Goal: Information Seeking & Learning: Compare options

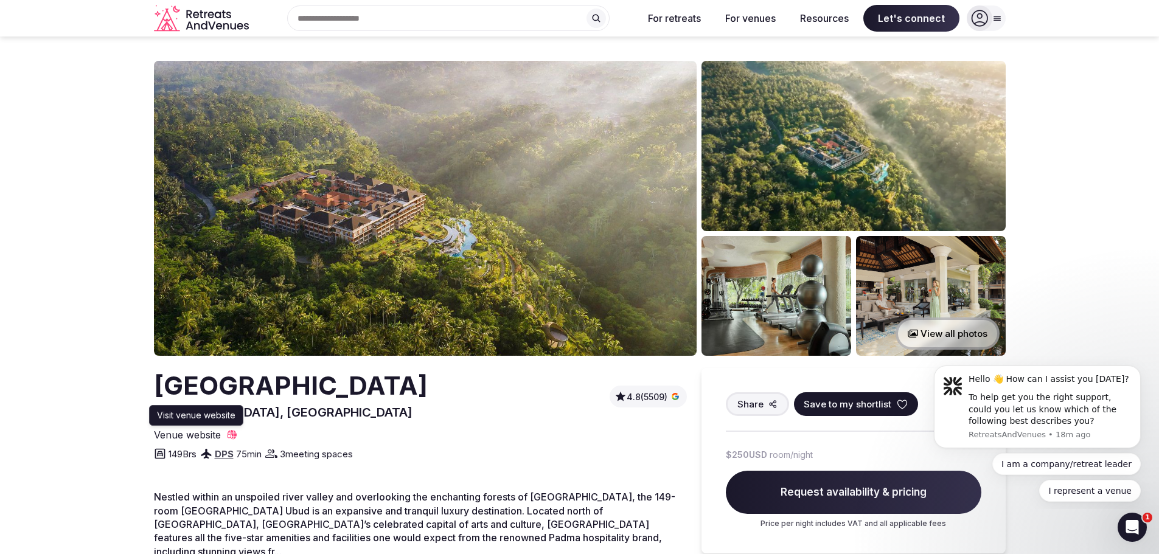
click at [191, 436] on span "Venue website" at bounding box center [187, 434] width 67 height 13
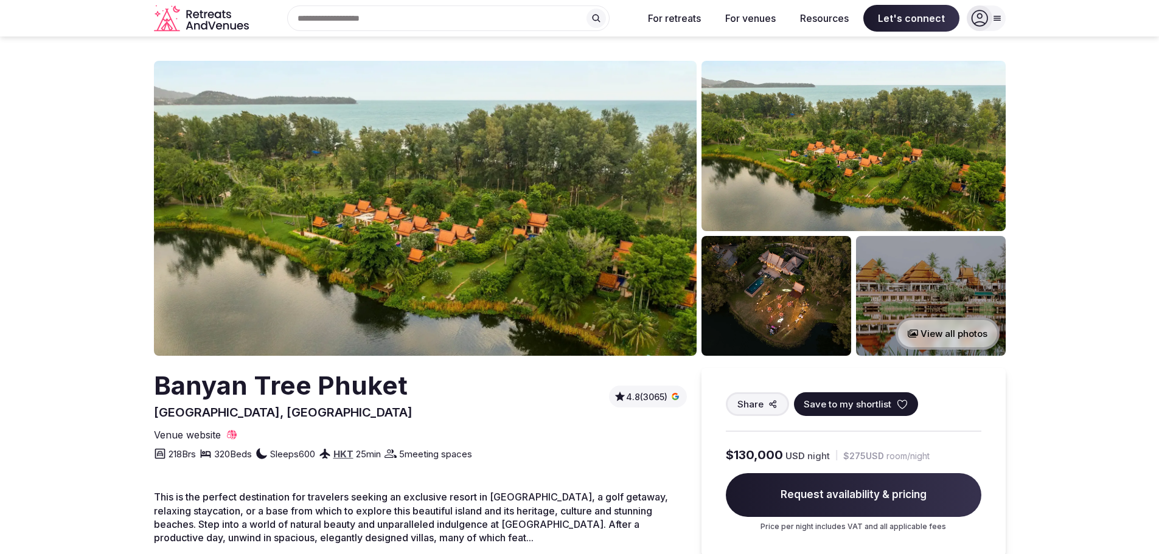
click at [956, 335] on button "View all photos" at bounding box center [947, 334] width 104 height 32
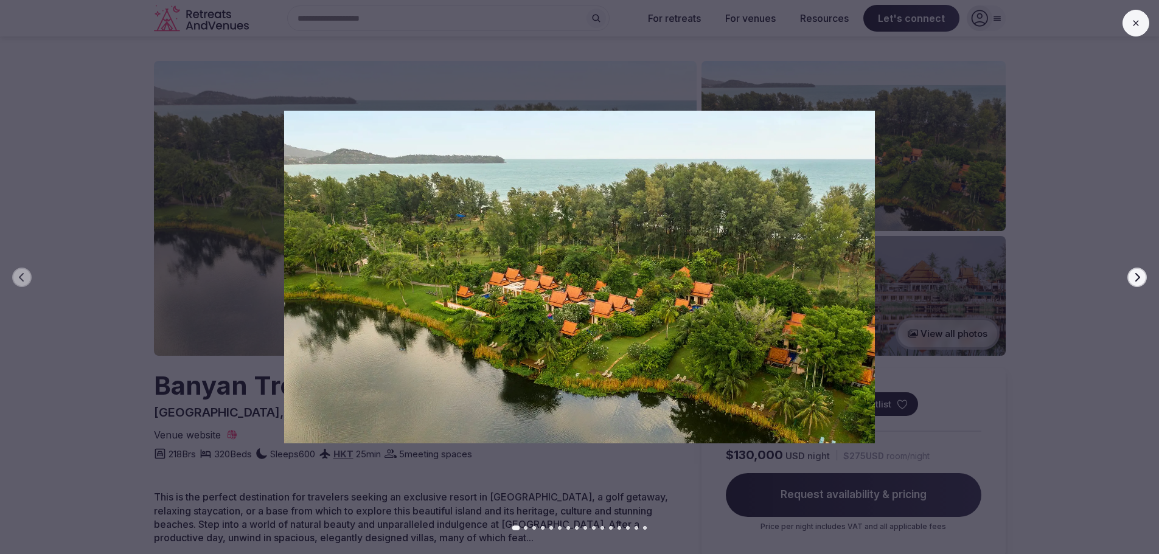
click at [573, 293] on img at bounding box center [579, 277] width 811 height 333
click at [1139, 277] on icon "button" at bounding box center [1137, 276] width 5 height 9
click at [1134, 16] on button at bounding box center [1135, 23] width 27 height 27
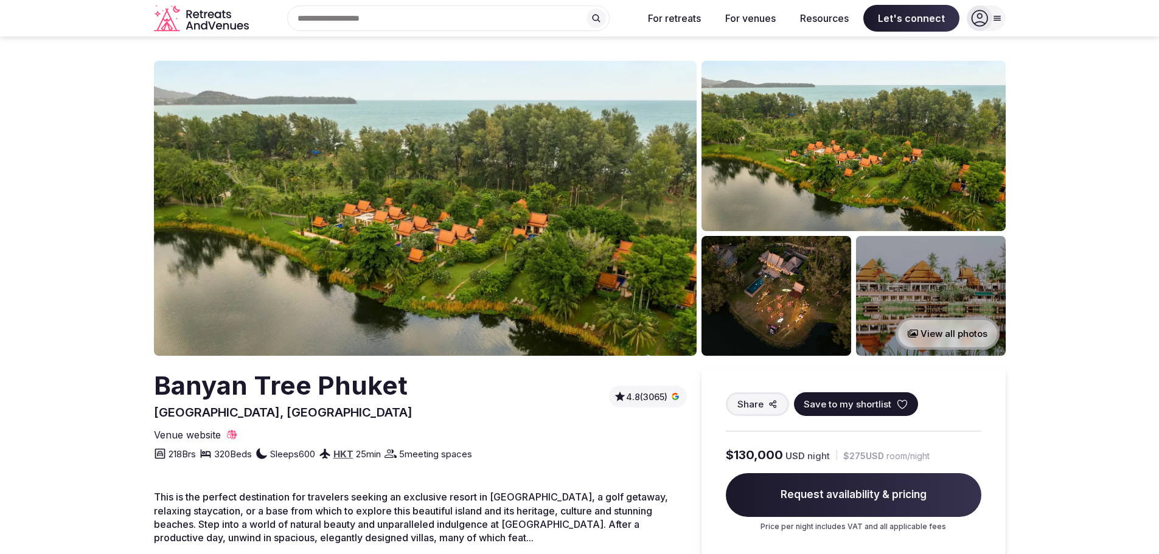
click at [941, 341] on button "View all photos" at bounding box center [947, 334] width 104 height 32
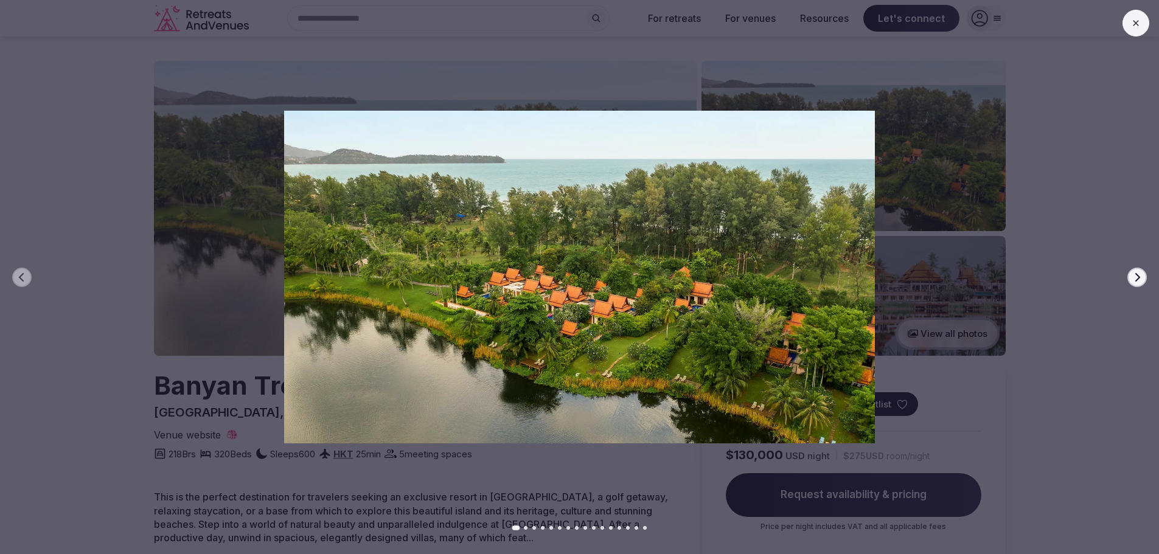
click at [1131, 279] on button "Next slide" at bounding box center [1136, 277] width 19 height 19
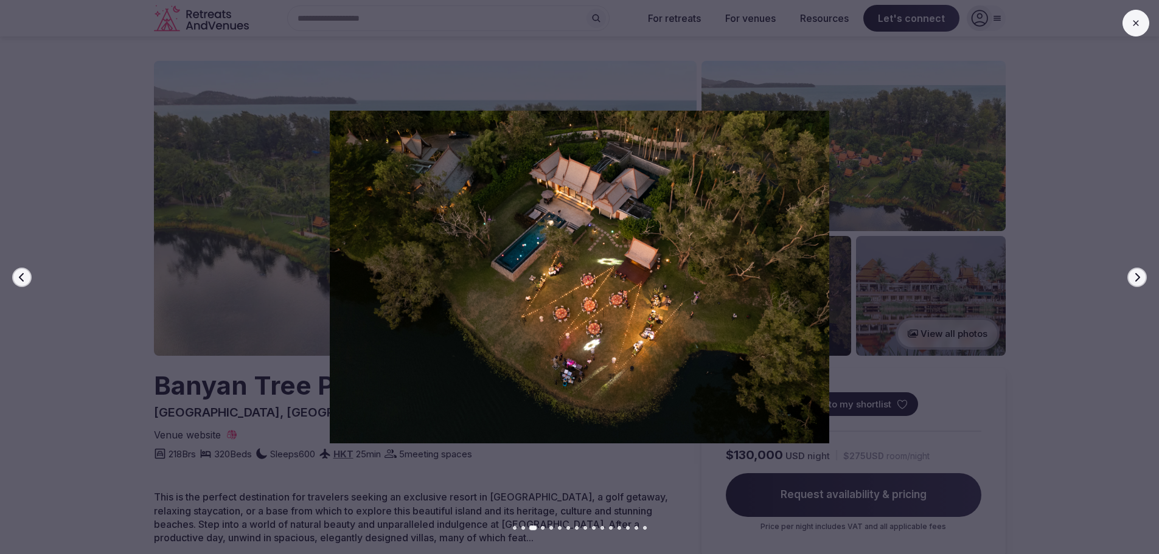
click at [1131, 279] on button "Next slide" at bounding box center [1136, 277] width 19 height 19
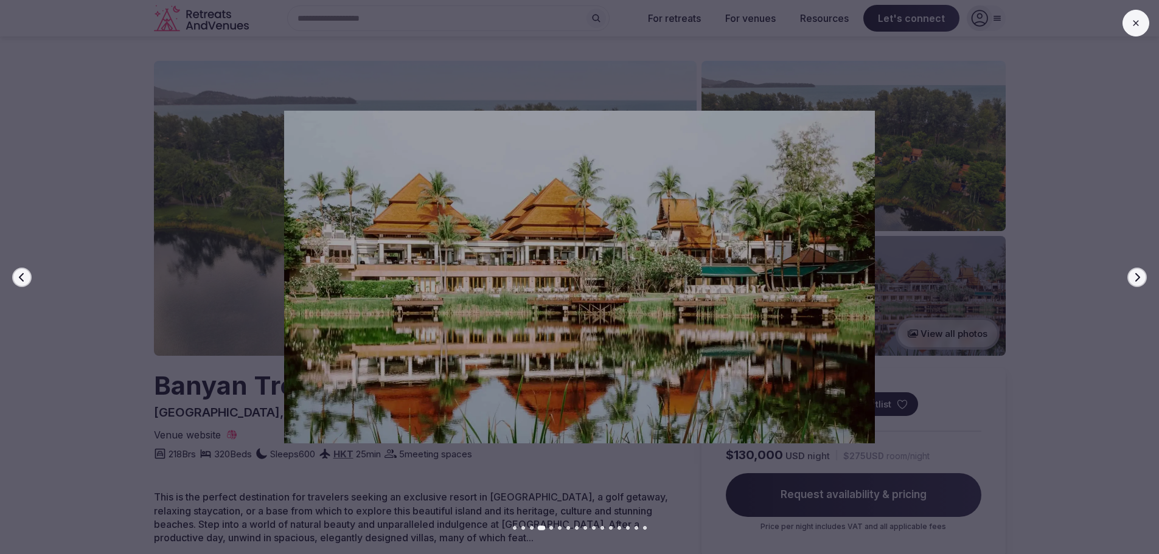
click at [1131, 279] on button "Next slide" at bounding box center [1136, 277] width 19 height 19
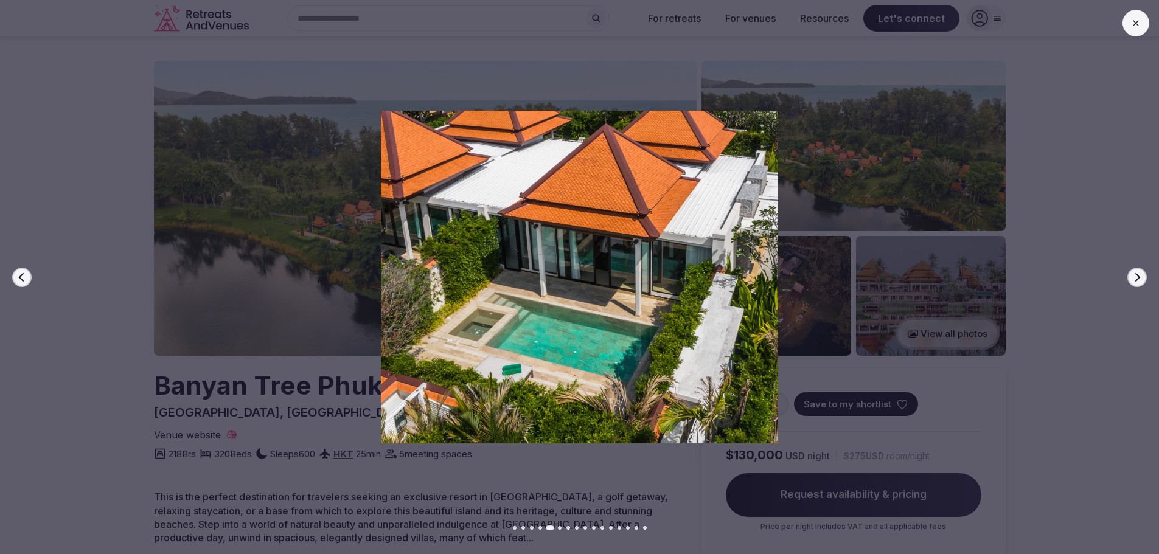
click at [1131, 279] on button "Next slide" at bounding box center [1136, 277] width 19 height 19
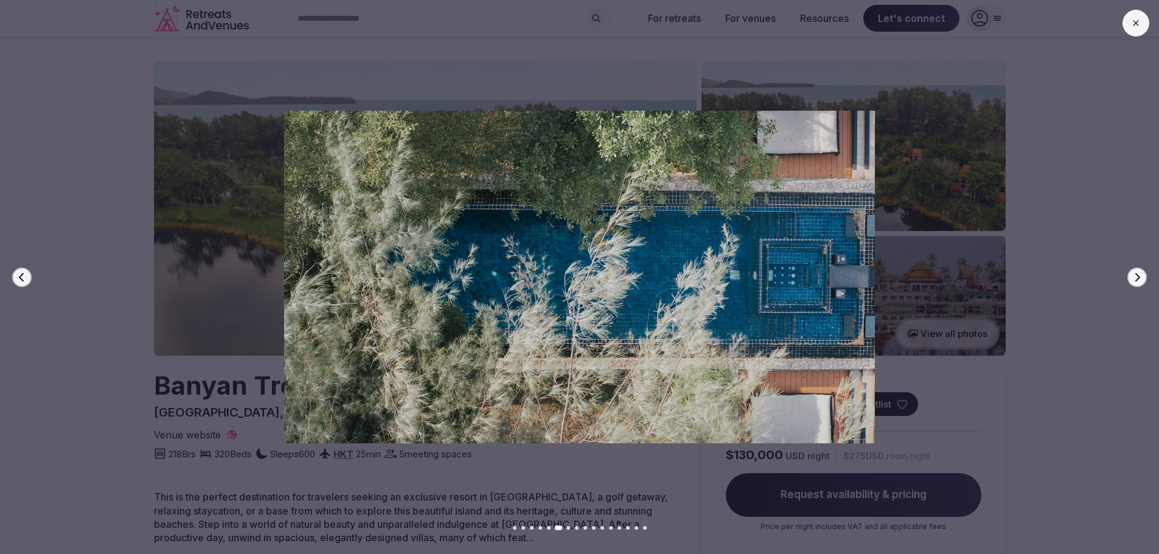
click at [1131, 279] on button "Next slide" at bounding box center [1136, 277] width 19 height 19
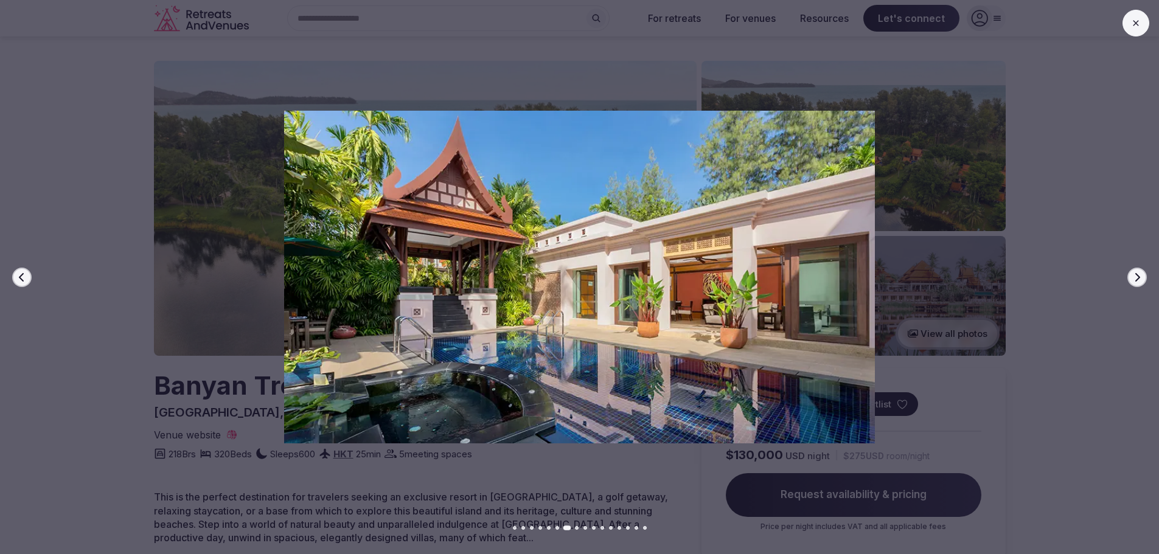
click at [1131, 279] on button "Next slide" at bounding box center [1136, 277] width 19 height 19
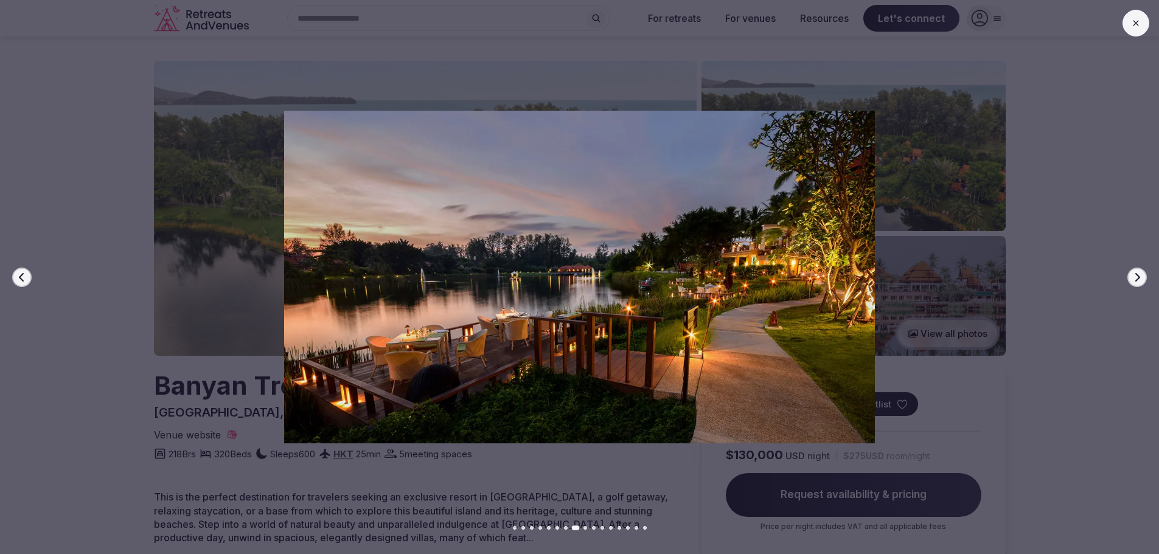
click at [1131, 279] on button "Next slide" at bounding box center [1136, 277] width 19 height 19
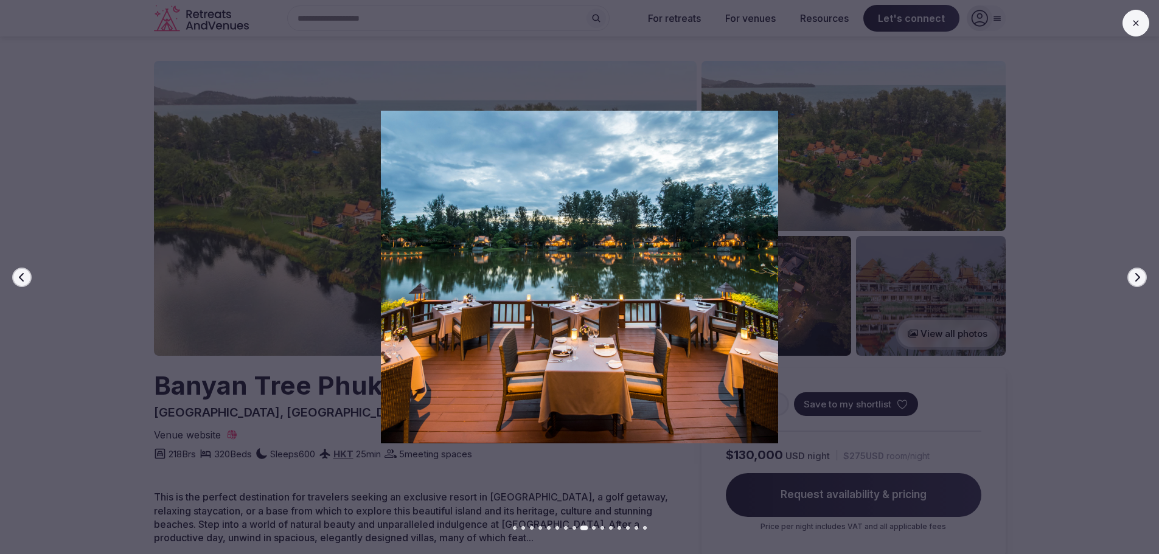
click at [1131, 279] on button "Next slide" at bounding box center [1136, 277] width 19 height 19
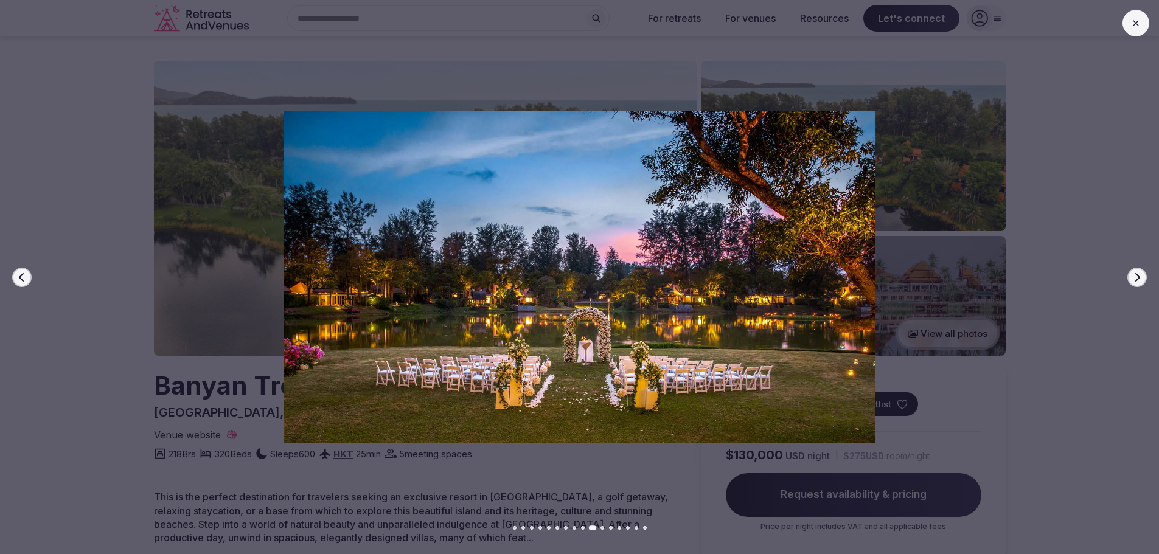
click at [1131, 279] on button "Next slide" at bounding box center [1136, 277] width 19 height 19
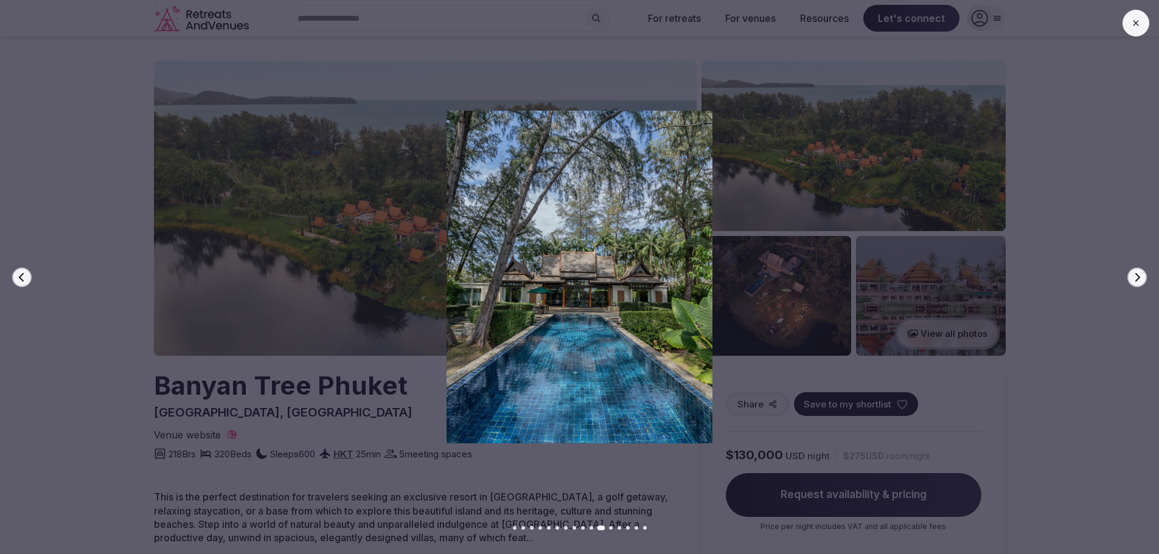
click at [1131, 279] on button "Next slide" at bounding box center [1136, 277] width 19 height 19
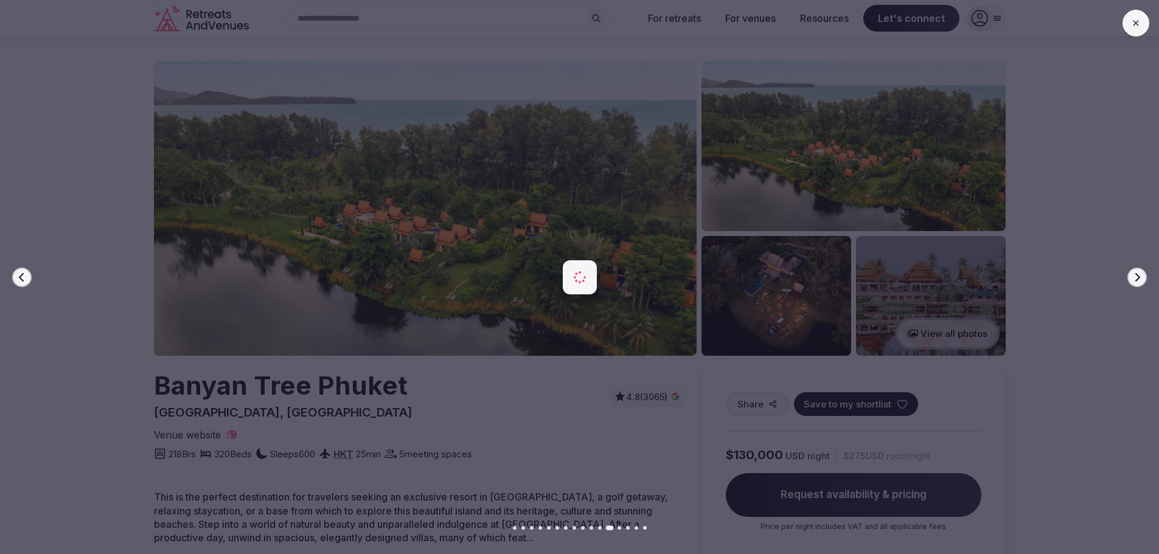
click at [1131, 279] on button "Next slide" at bounding box center [1136, 277] width 19 height 19
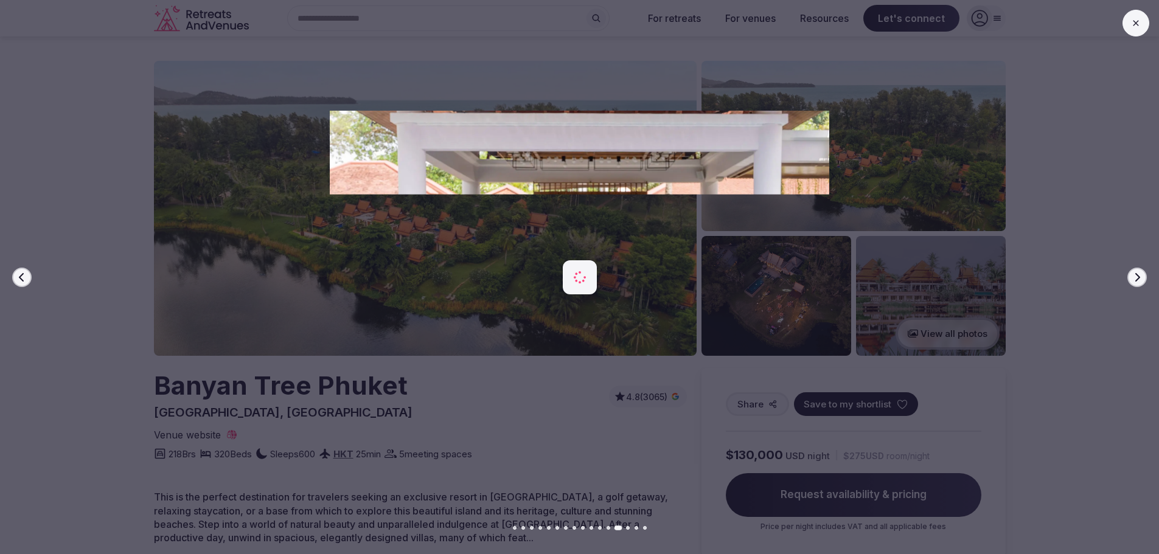
click at [1131, 279] on button "Next slide" at bounding box center [1136, 277] width 19 height 19
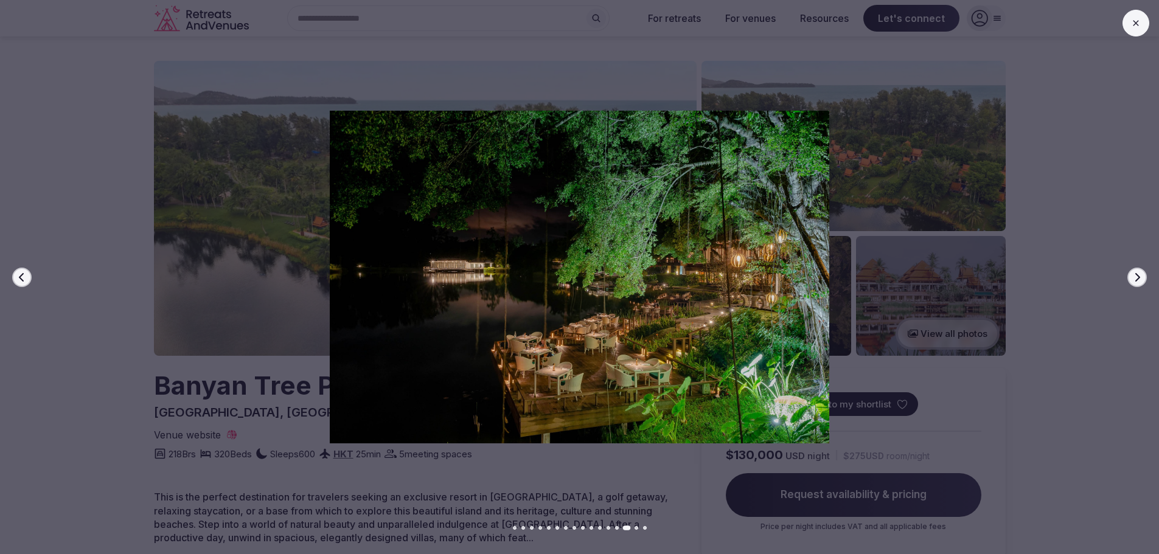
click at [1131, 279] on button "Next slide" at bounding box center [1136, 277] width 19 height 19
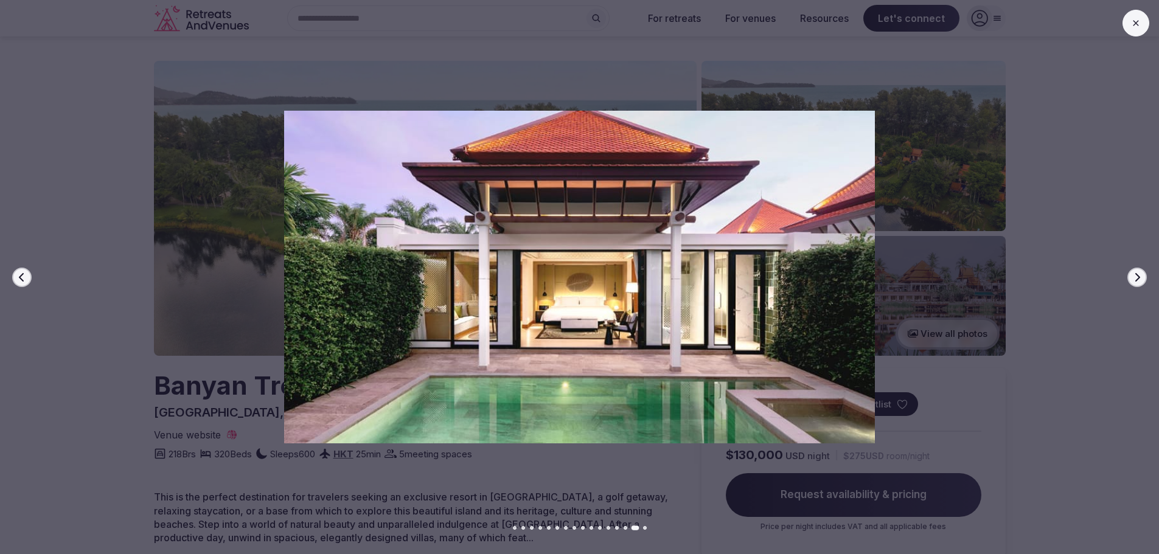
click at [1131, 279] on button "Next slide" at bounding box center [1136, 277] width 19 height 19
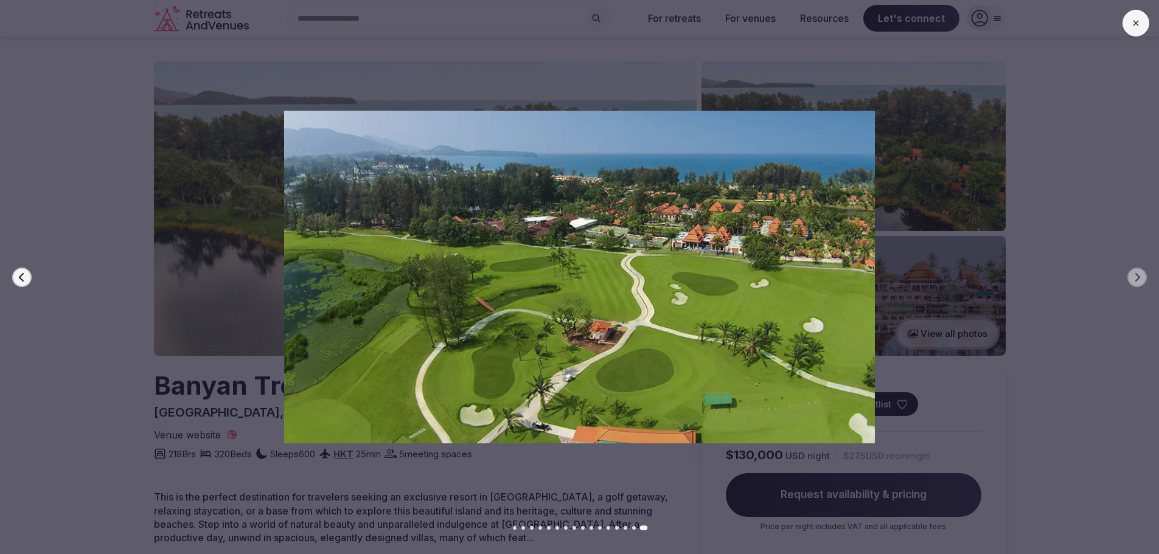
click at [1134, 18] on button at bounding box center [1135, 23] width 27 height 27
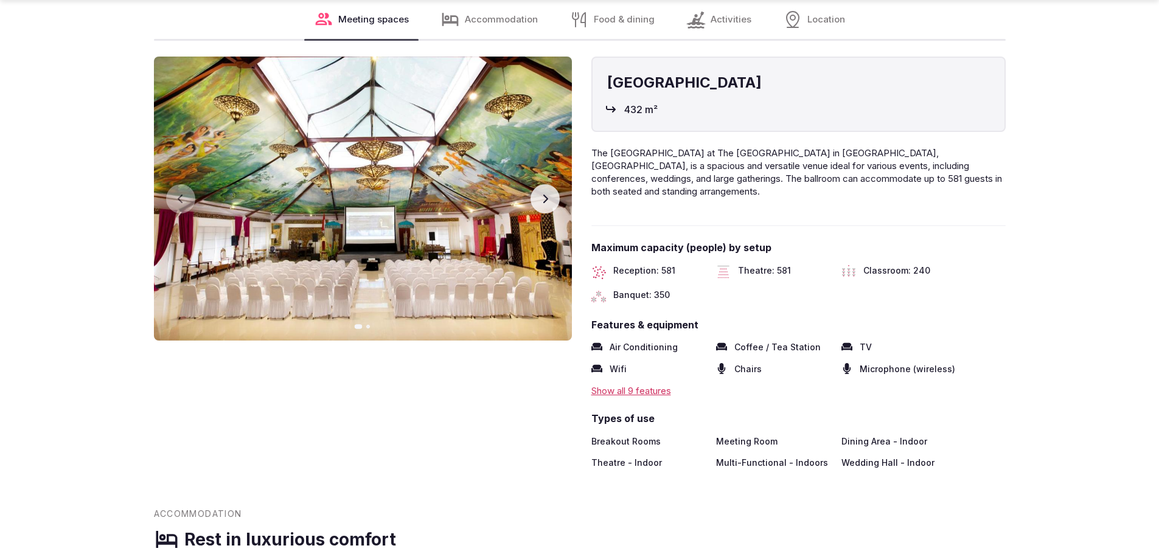
scroll to position [1460, 0]
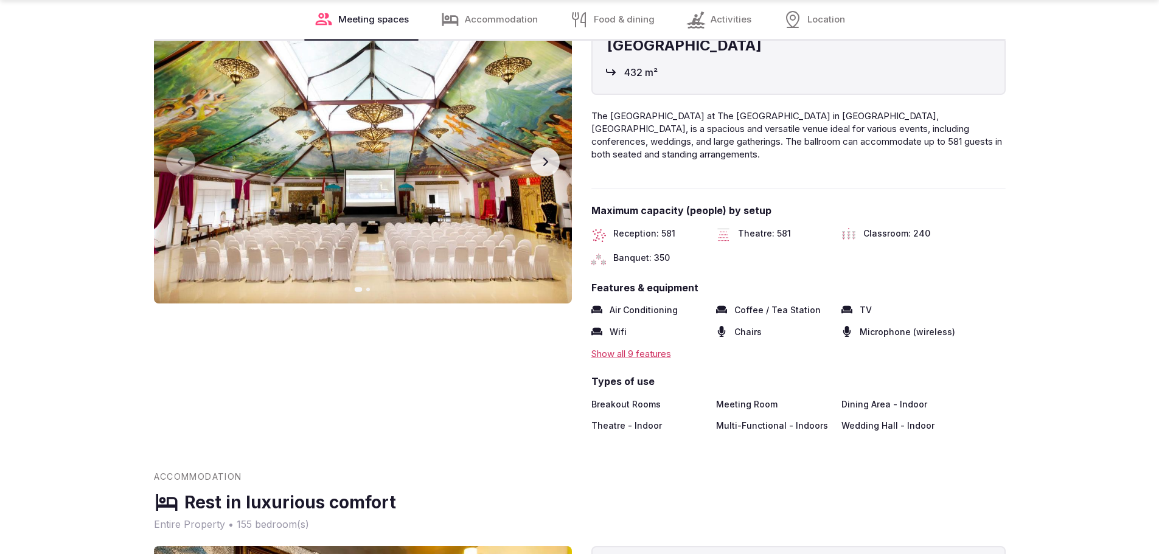
drag, startPoint x: 916, startPoint y: 315, endPoint x: 938, endPoint y: 313, distance: 22.0
click at [916, 326] on span "Microphone (wireless)" at bounding box center [906, 332] width 95 height 12
drag, startPoint x: 836, startPoint y: 313, endPoint x: 574, endPoint y: 310, distance: 261.6
click at [746, 318] on div "Air Conditioning Coffee / Tea Station TV Wifi Chairs Microphone (wireless)" at bounding box center [798, 320] width 414 height 33
click at [221, 384] on div "Pandawa Ballroom 432 m² Previous slide Next slide Pandawa Ballroom 432 m² The P…" at bounding box center [580, 225] width 852 height 412
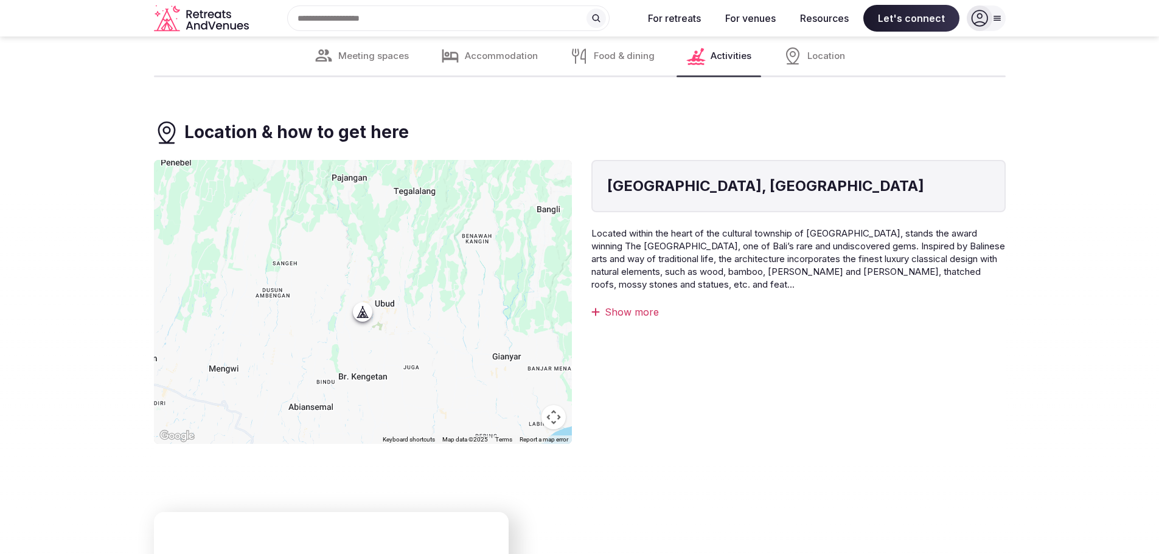
scroll to position [2980, 0]
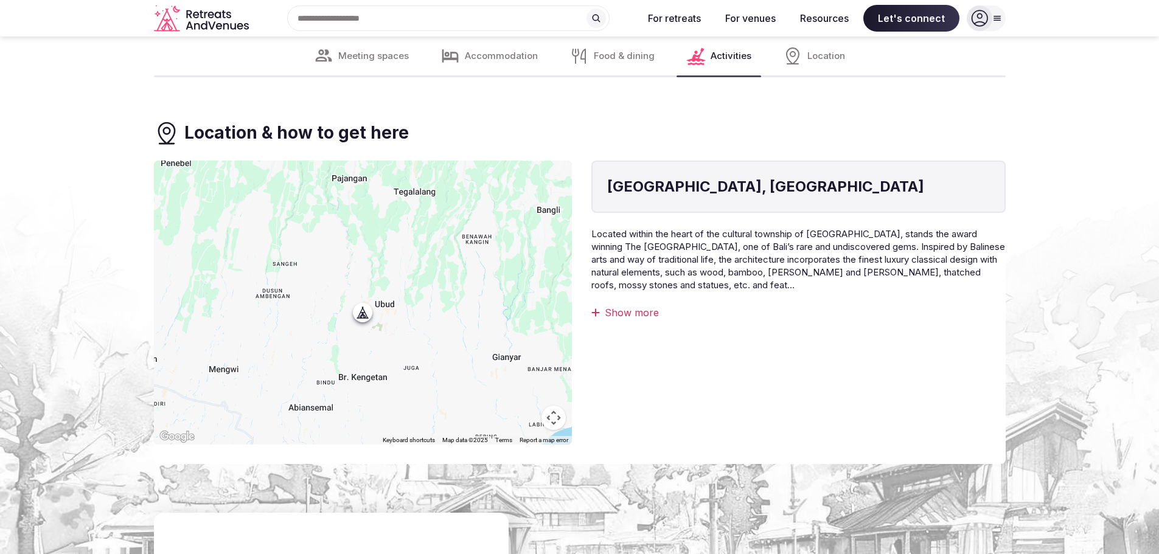
click at [636, 306] on div "Show more" at bounding box center [798, 312] width 414 height 13
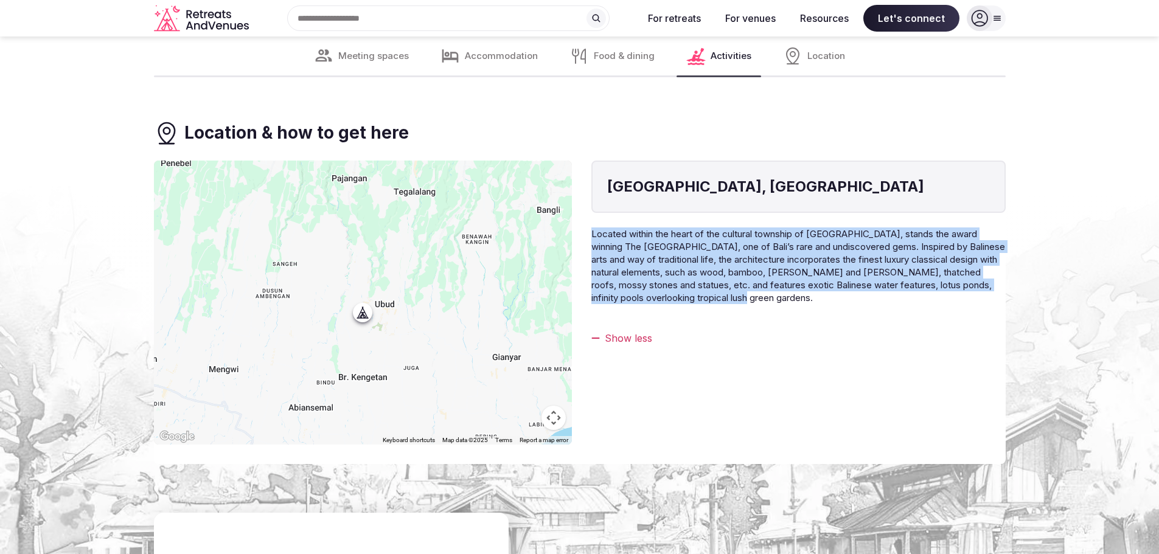
drag, startPoint x: 591, startPoint y: 220, endPoint x: 774, endPoint y: 291, distance: 195.6
click at [774, 291] on p "Located within the heart of the cultural township of Ubud, stands the award win…" at bounding box center [798, 271] width 414 height 89
copy span "Located within the heart of the cultural township of Ubud, stands the award win…"
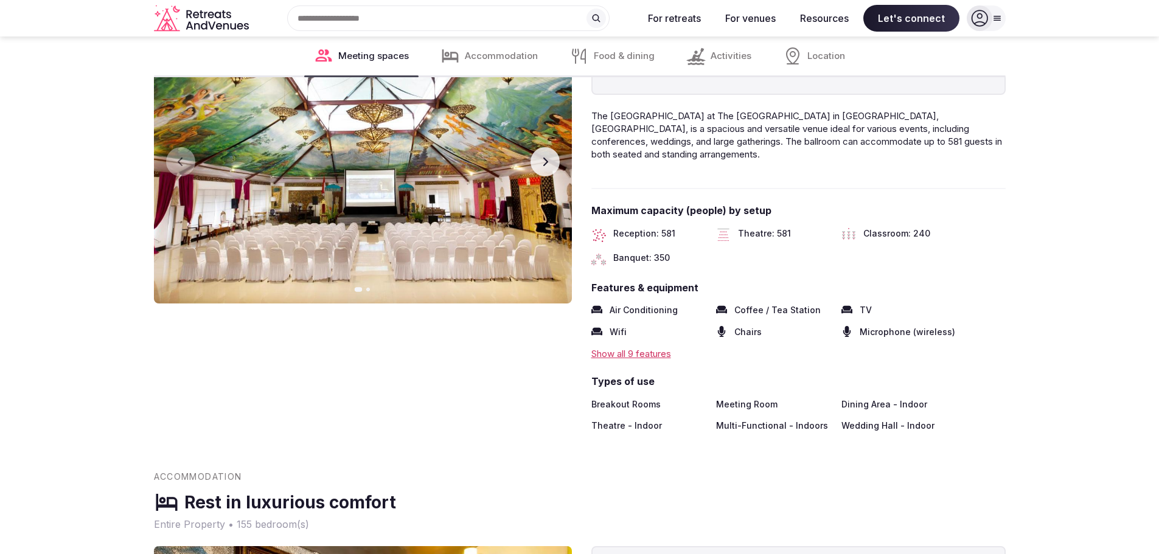
click at [505, 59] on span "Accommodation" at bounding box center [501, 56] width 73 height 13
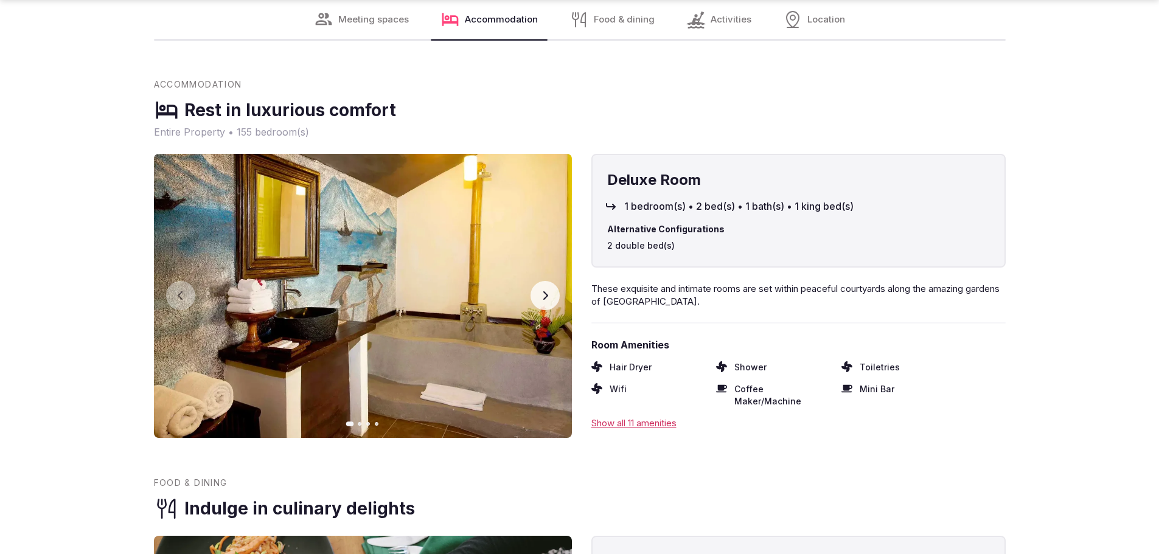
scroll to position [1857, 0]
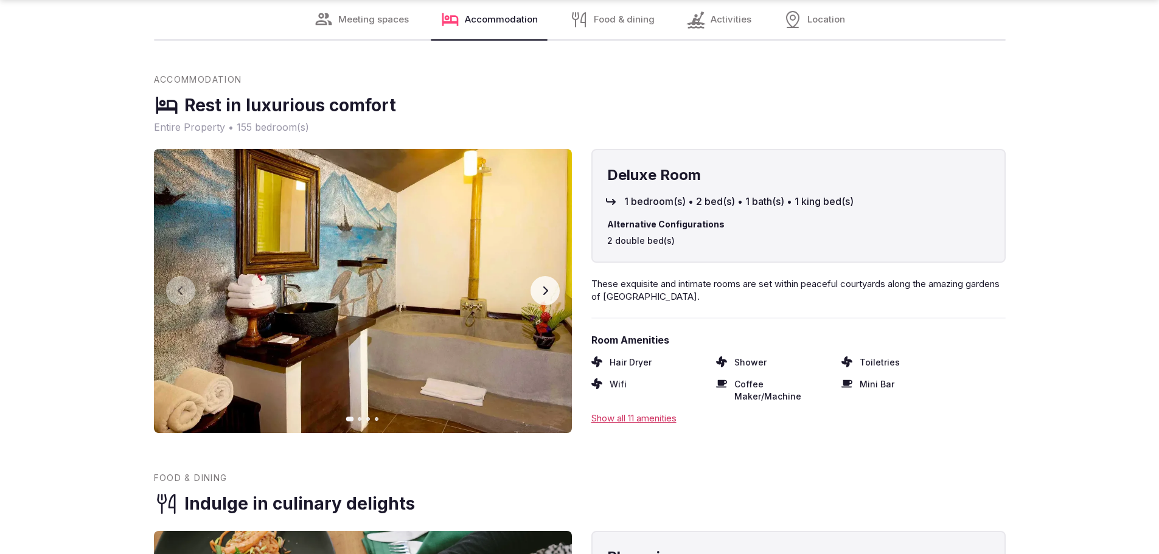
click at [369, 19] on span "Meeting spaces" at bounding box center [373, 19] width 71 height 13
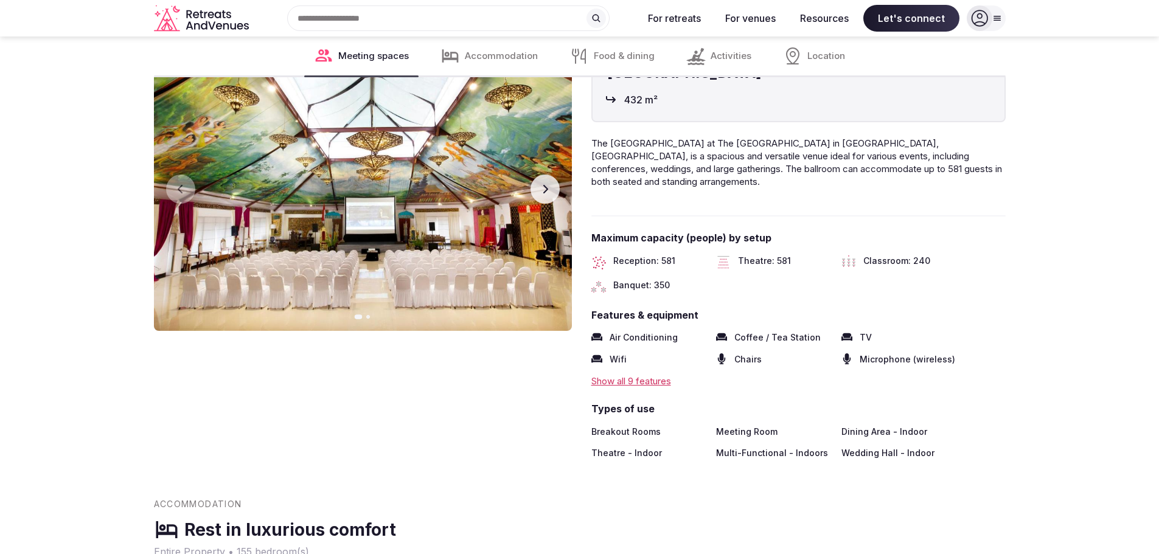
scroll to position [1359, 0]
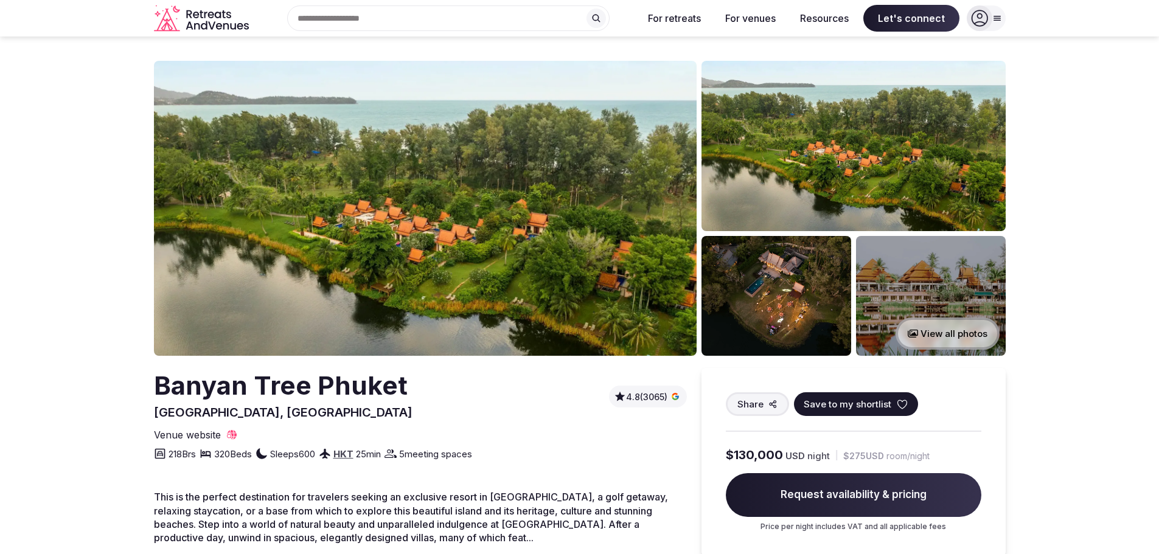
click at [942, 331] on button "View all photos" at bounding box center [947, 334] width 104 height 32
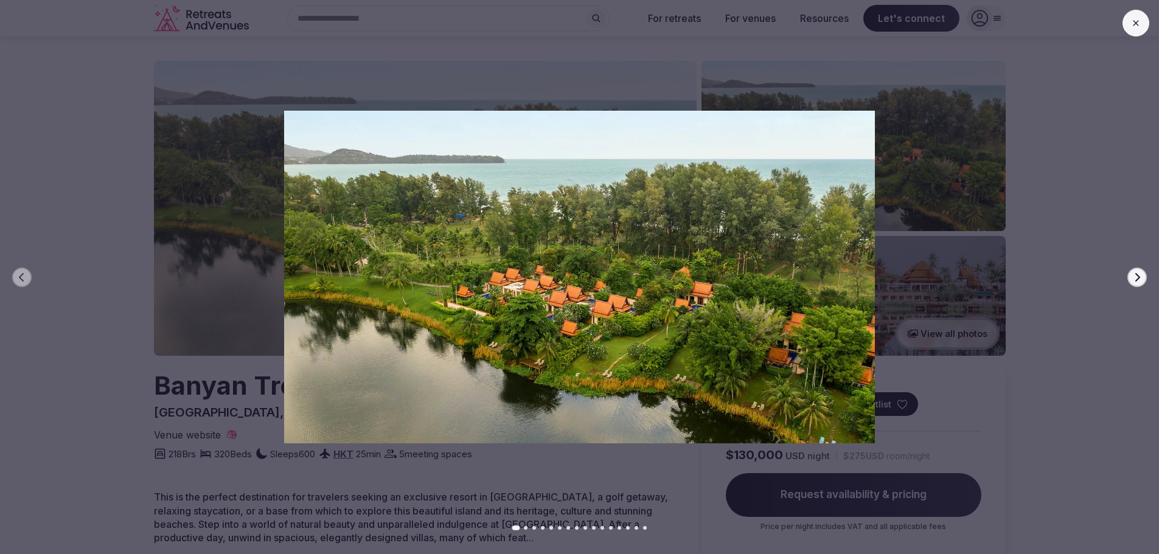
click at [1133, 280] on icon "button" at bounding box center [1137, 277] width 10 height 10
click at [38, 19] on div "Previous slide Next slide" at bounding box center [579, 277] width 1159 height 554
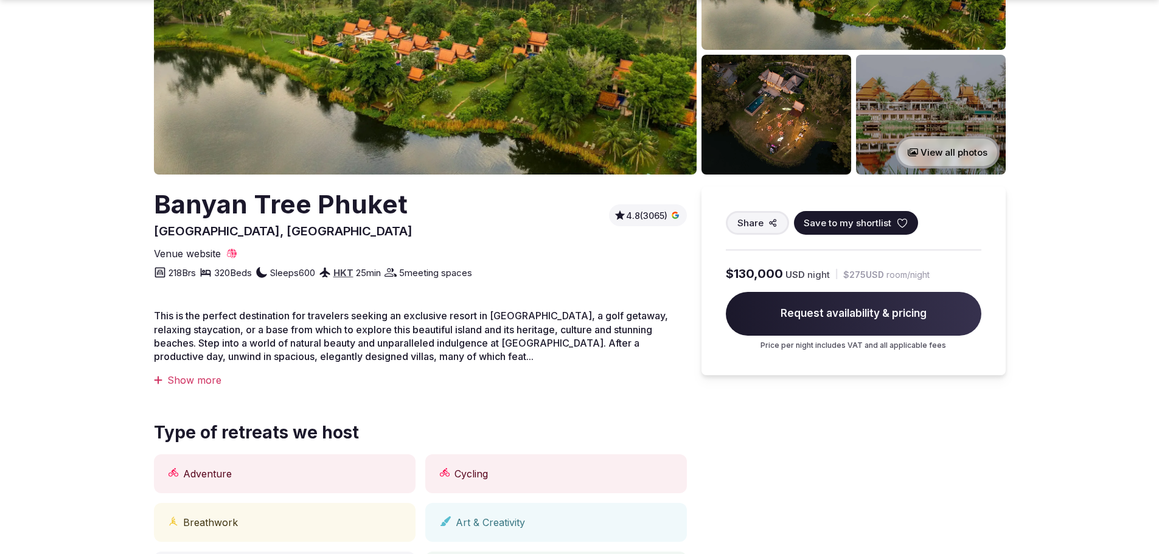
scroll to position [182, 0]
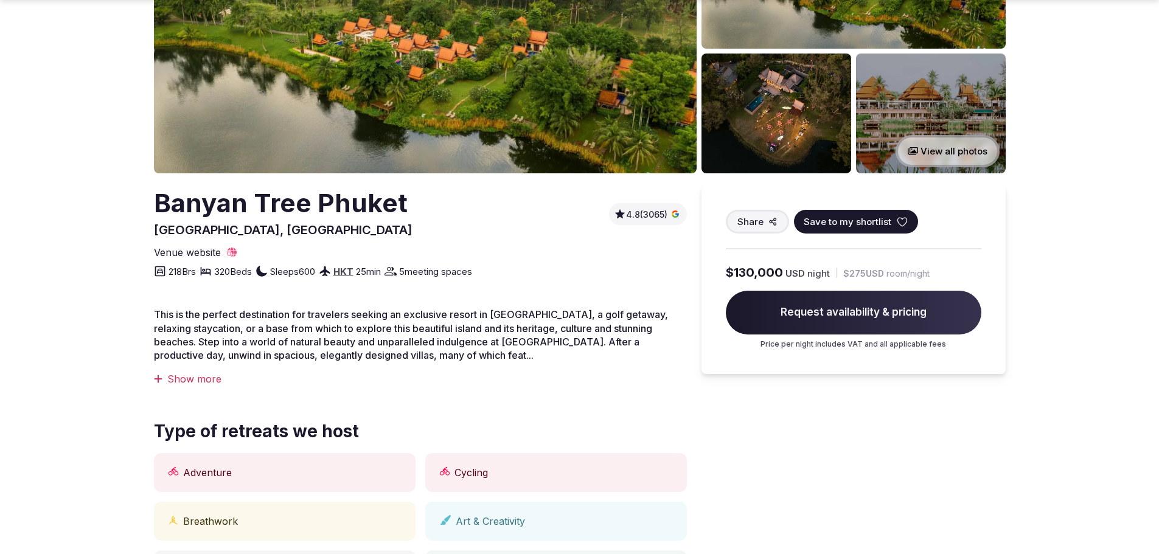
click at [195, 378] on div "Show more" at bounding box center [420, 378] width 533 height 13
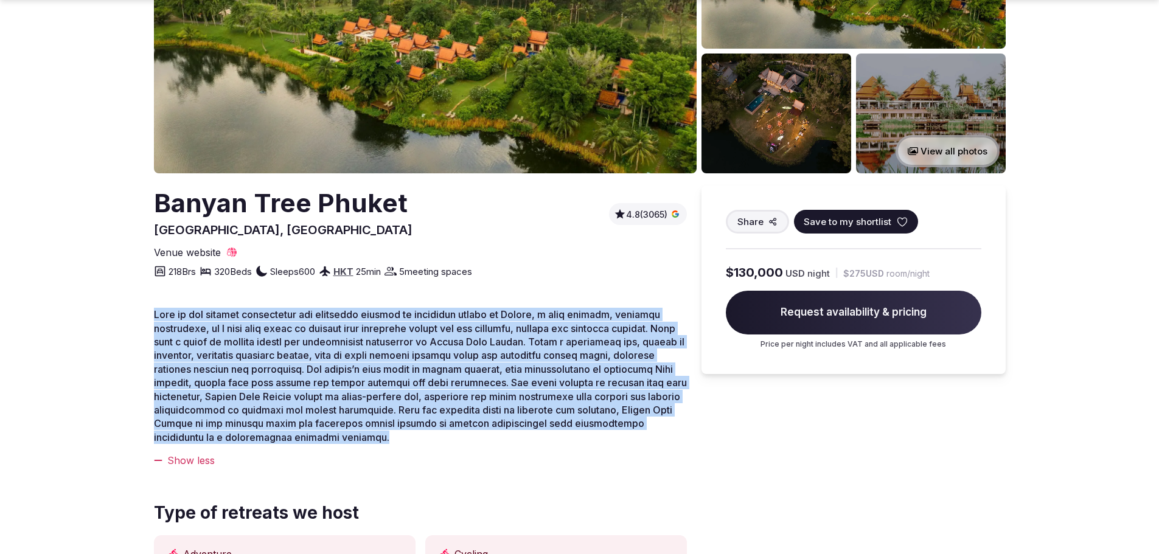
drag, startPoint x: 154, startPoint y: 313, endPoint x: 389, endPoint y: 443, distance: 268.5
click at [389, 443] on p at bounding box center [420, 376] width 533 height 136
copy span "This is the perfect destination for travelers seeking an exclusive resort in Ph…"
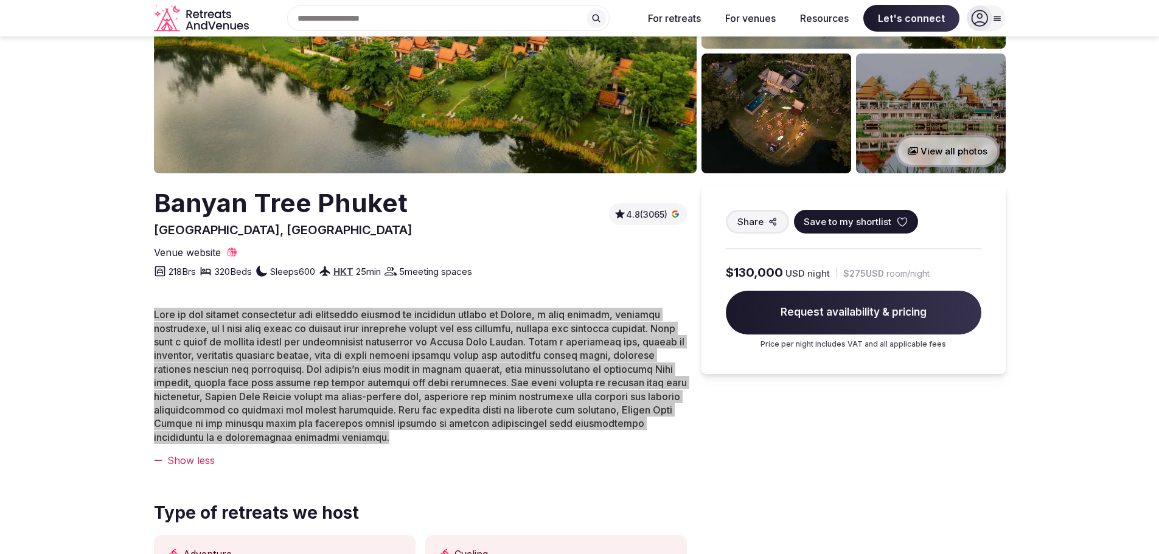
scroll to position [0, 0]
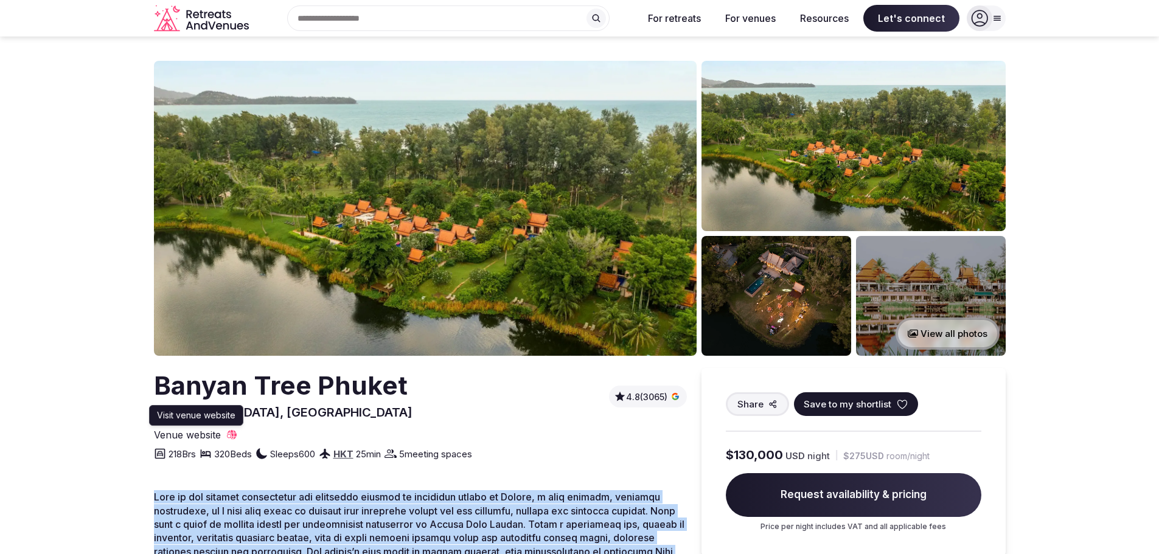
click at [185, 432] on span "Venue website" at bounding box center [187, 434] width 67 height 13
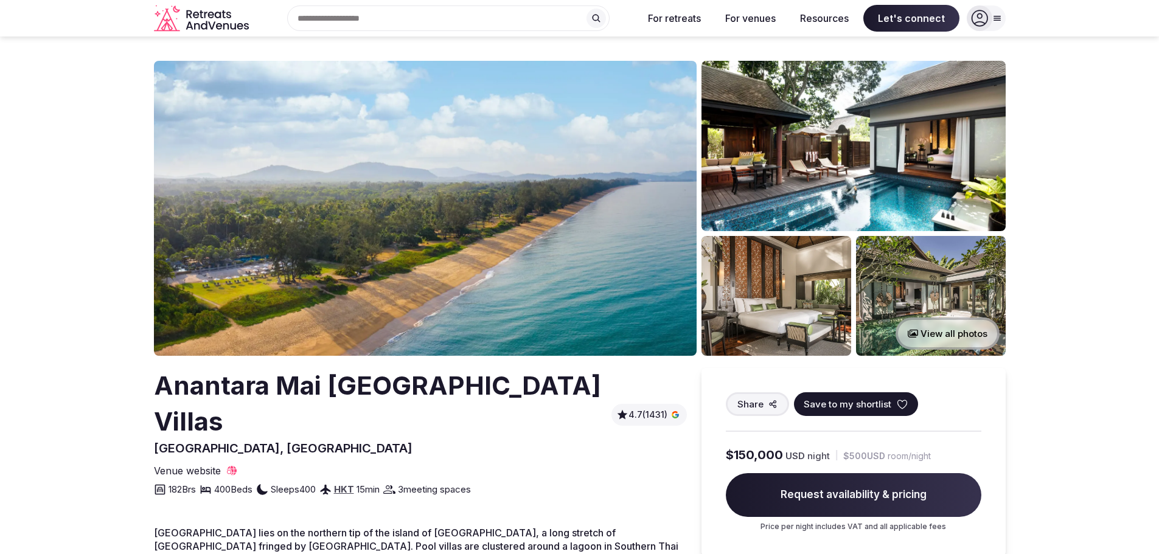
click at [201, 15] on icon "Retreats and Venues company logo" at bounding box center [202, 18] width 97 height 27
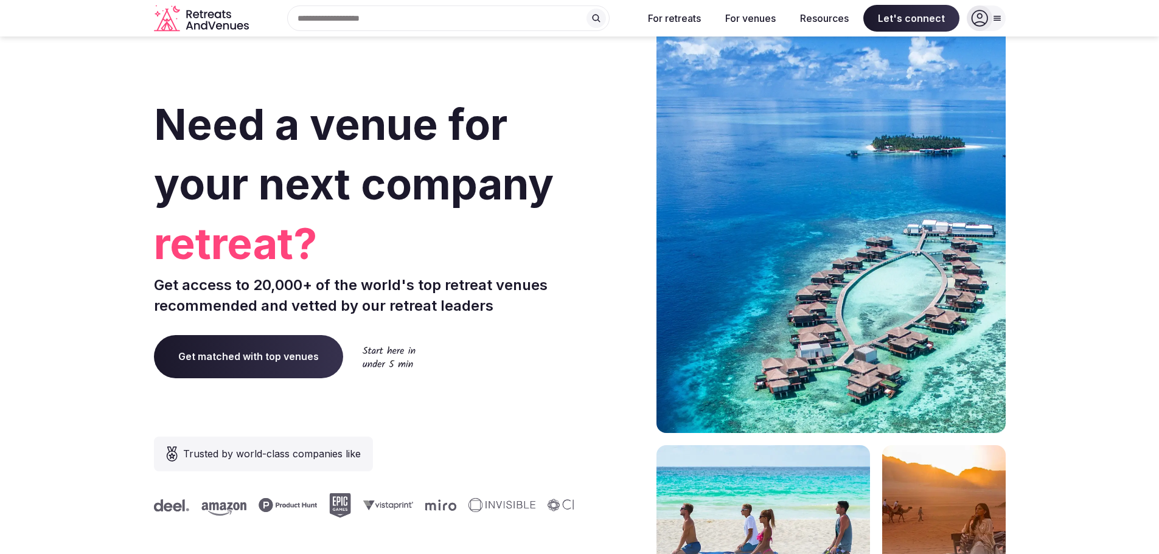
click at [280, 359] on span "Get matched with top venues" at bounding box center [248, 356] width 189 height 43
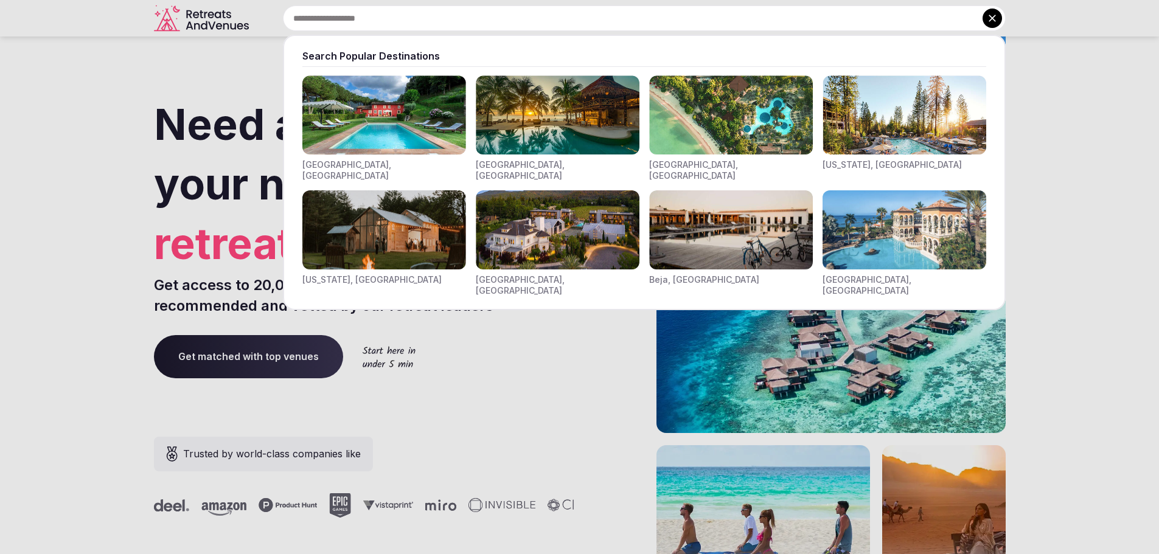
click at [334, 30] on div "Search Popular Destinations Toscana, Italy Riviera Maya, Mexico Indonesia, Bali…" at bounding box center [630, 18] width 752 height 26
click at [346, 18] on input "text" at bounding box center [644, 18] width 723 height 26
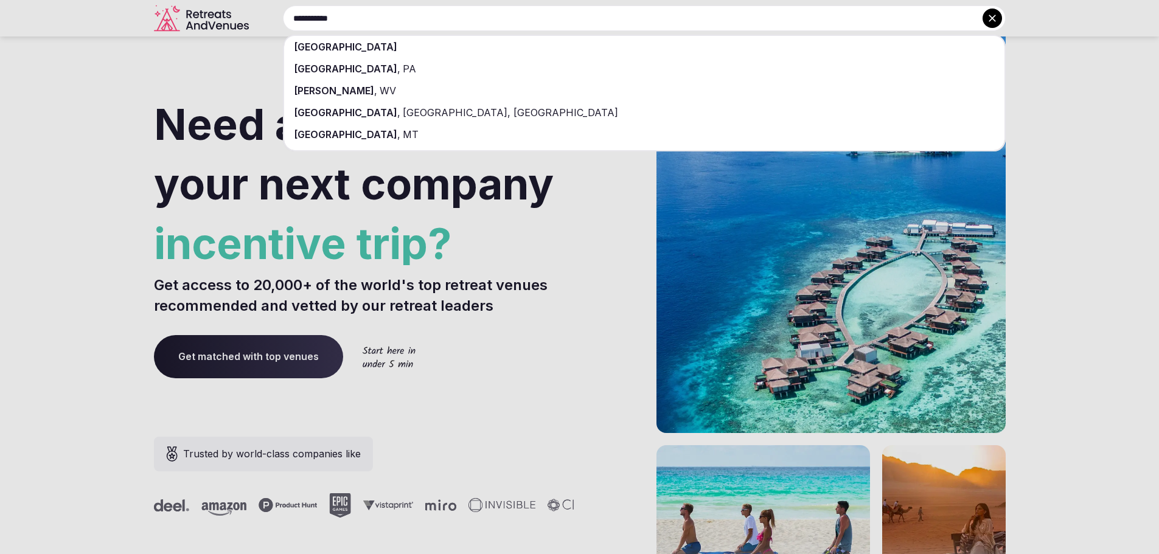
type input "**********"
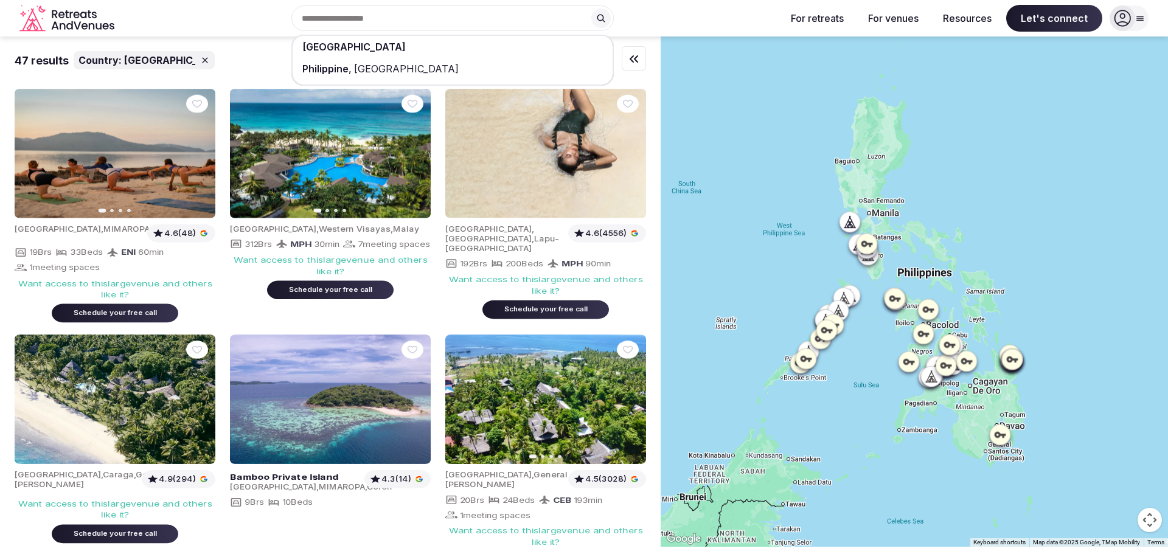
click at [340, 49] on span "Philippines" at bounding box center [353, 47] width 103 height 12
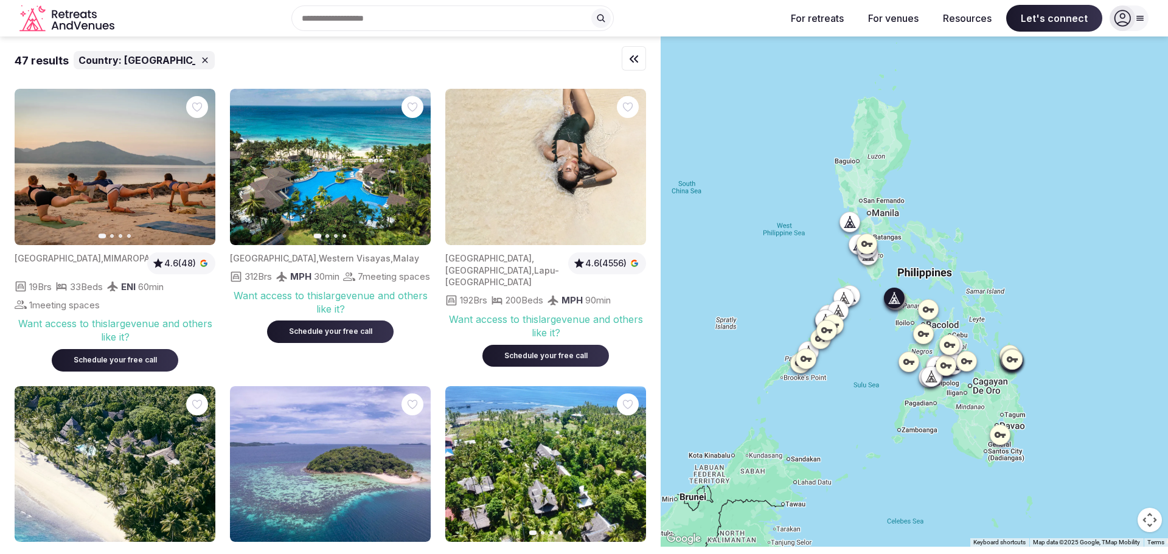
click at [299, 154] on img at bounding box center [330, 167] width 201 height 156
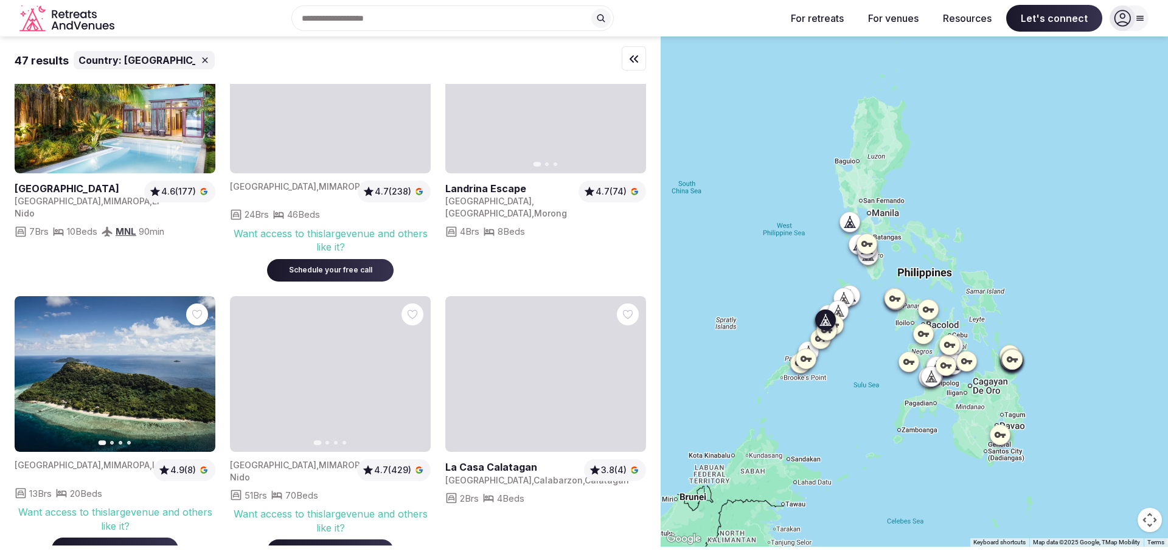
scroll to position [1034, 0]
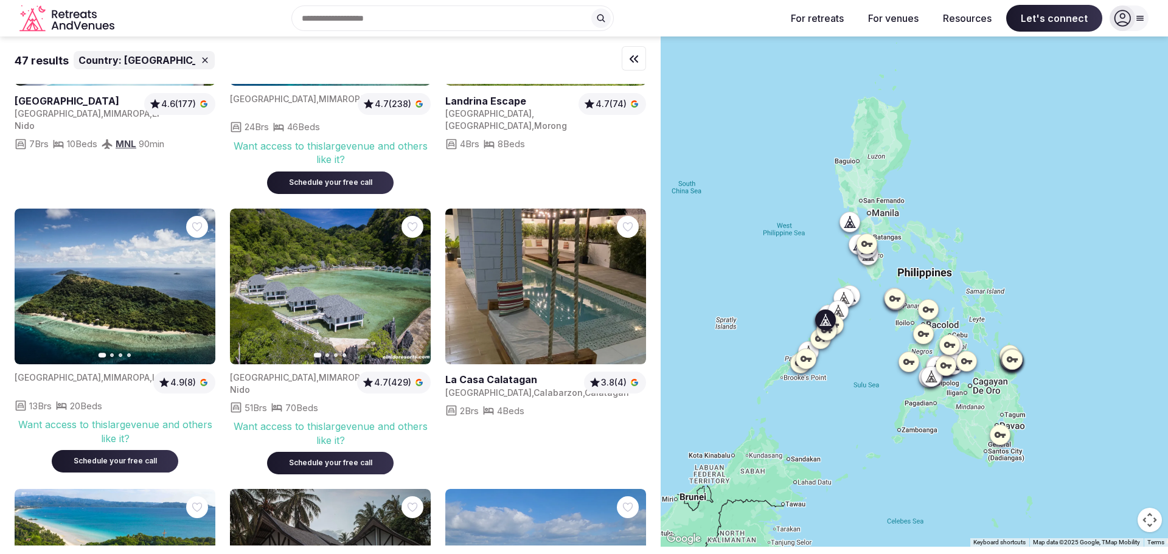
click at [319, 381] on span "MIMAROPA" at bounding box center [342, 377] width 46 height 10
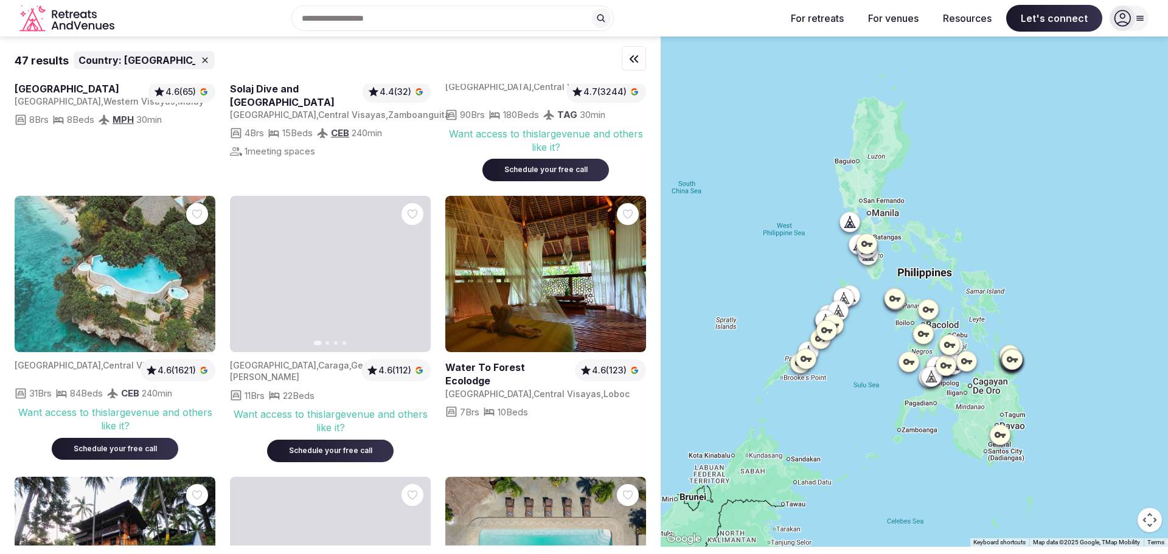
scroll to position [0, 0]
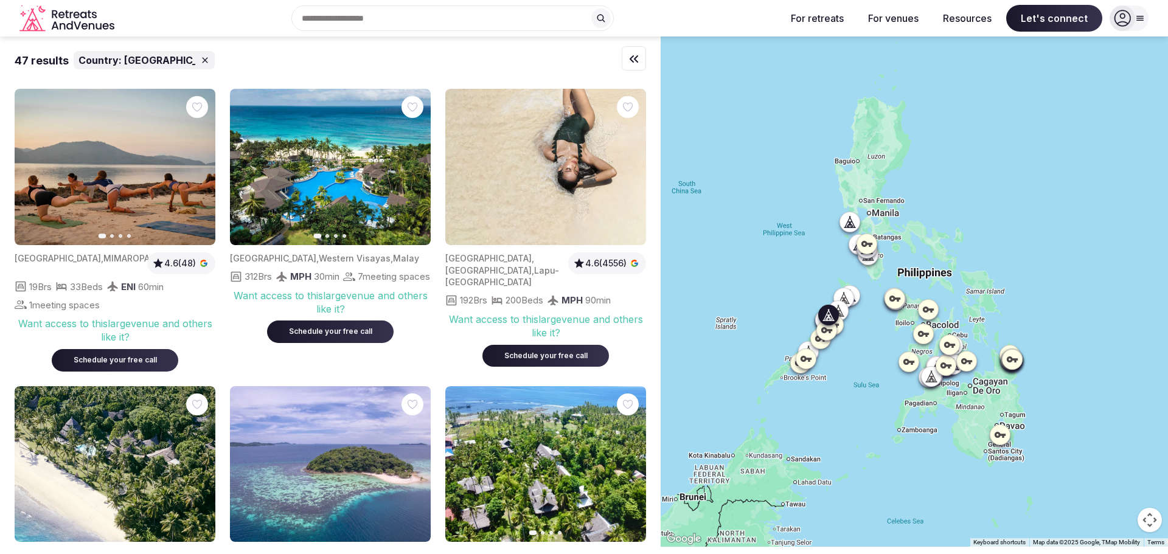
click at [202, 165] on icon "button" at bounding box center [198, 167] width 10 height 10
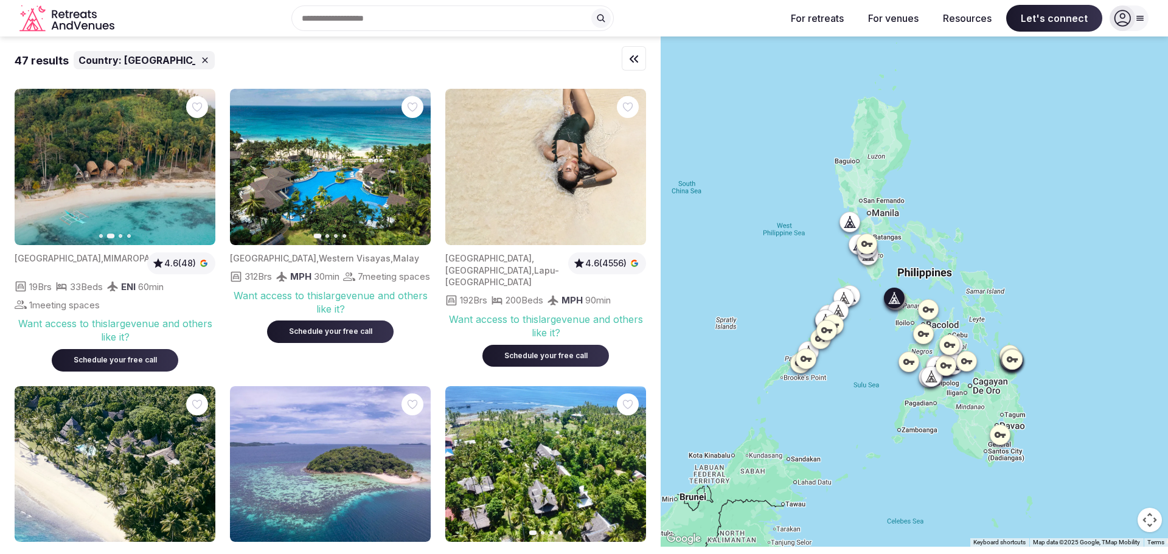
click at [405, 167] on button "Next slide" at bounding box center [413, 167] width 19 height 19
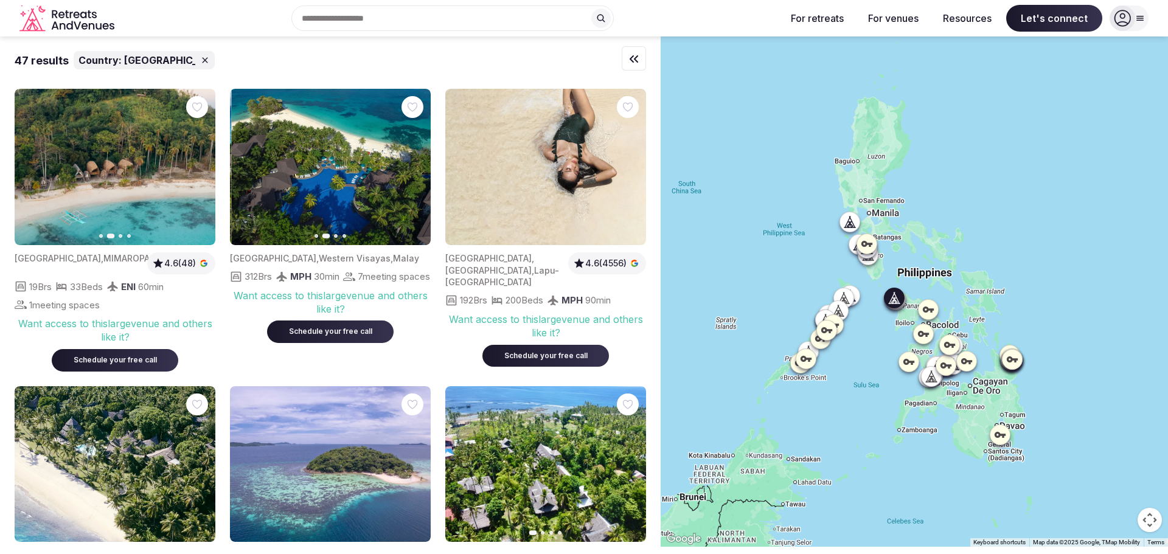
click at [405, 167] on button "Next slide" at bounding box center [413, 167] width 19 height 19
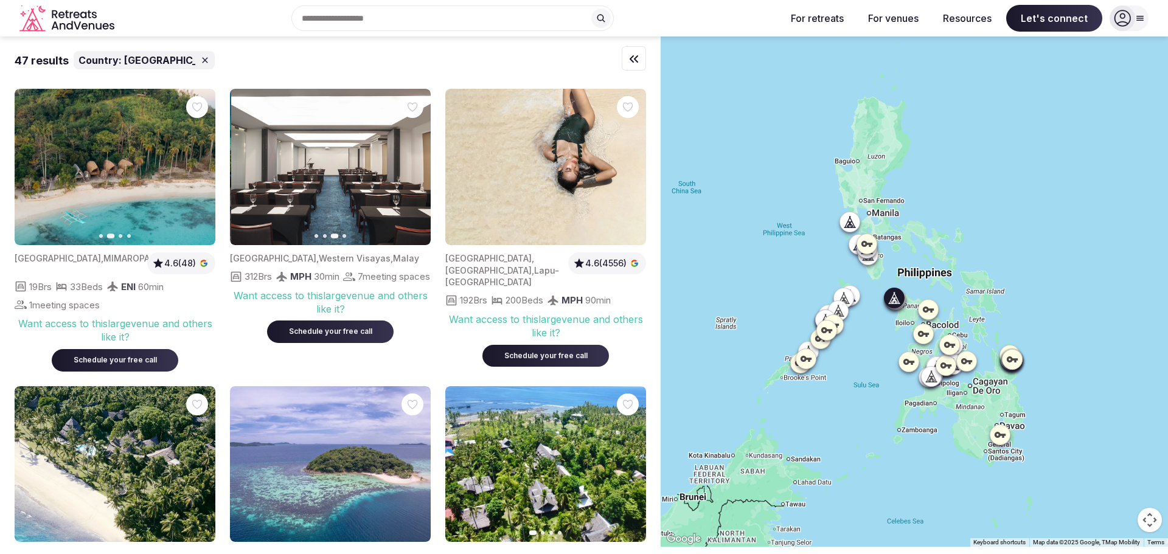
click at [405, 167] on button "Next slide" at bounding box center [413, 167] width 19 height 19
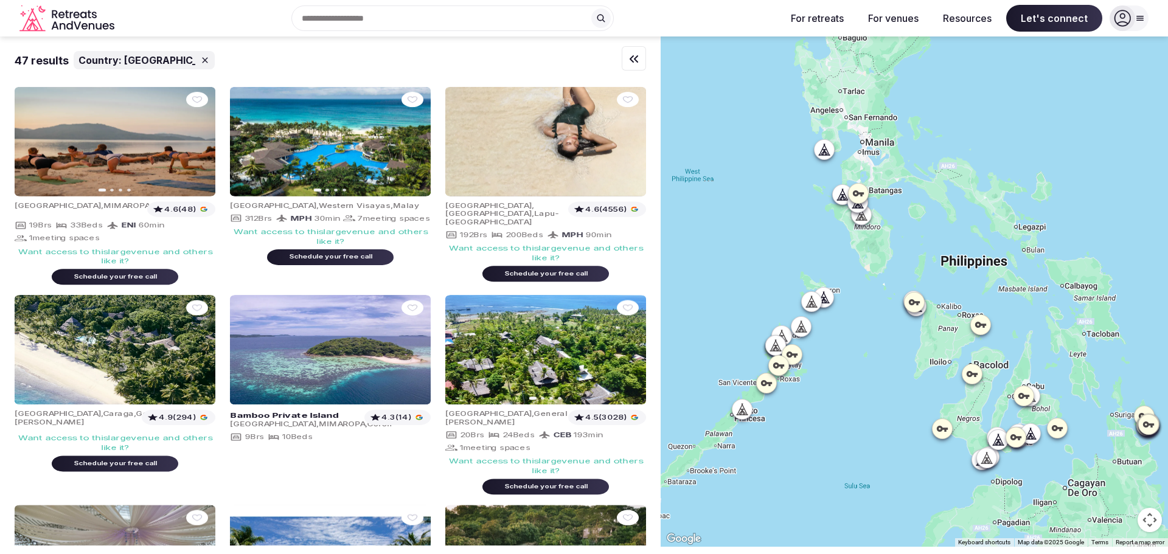
click at [962, 276] on div at bounding box center [914, 291] width 507 height 510
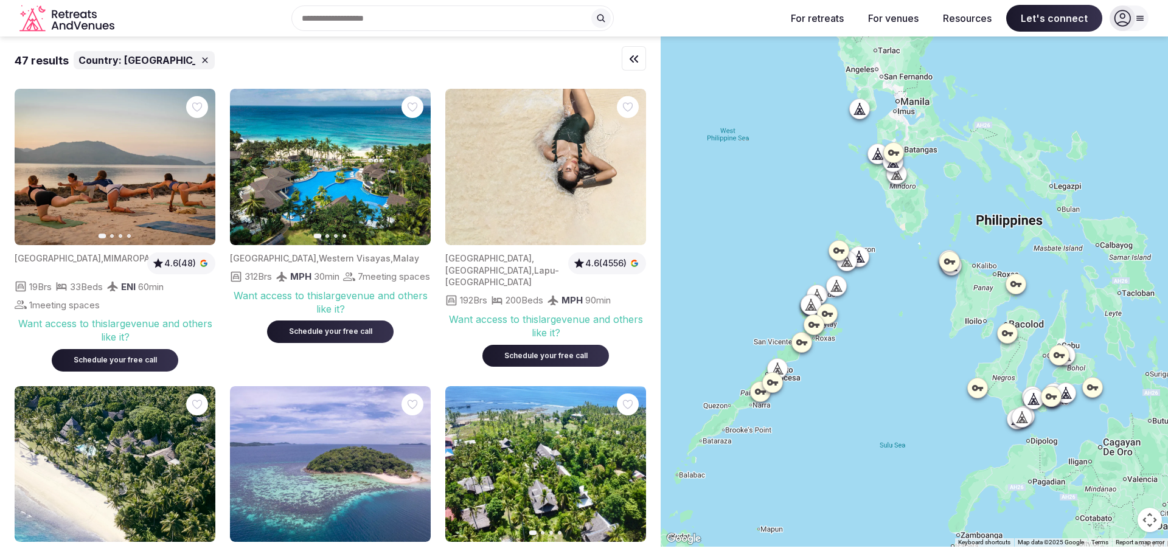
drag, startPoint x: 909, startPoint y: 362, endPoint x: 925, endPoint y: 351, distance: 19.2
click at [925, 351] on div at bounding box center [914, 291] width 507 height 510
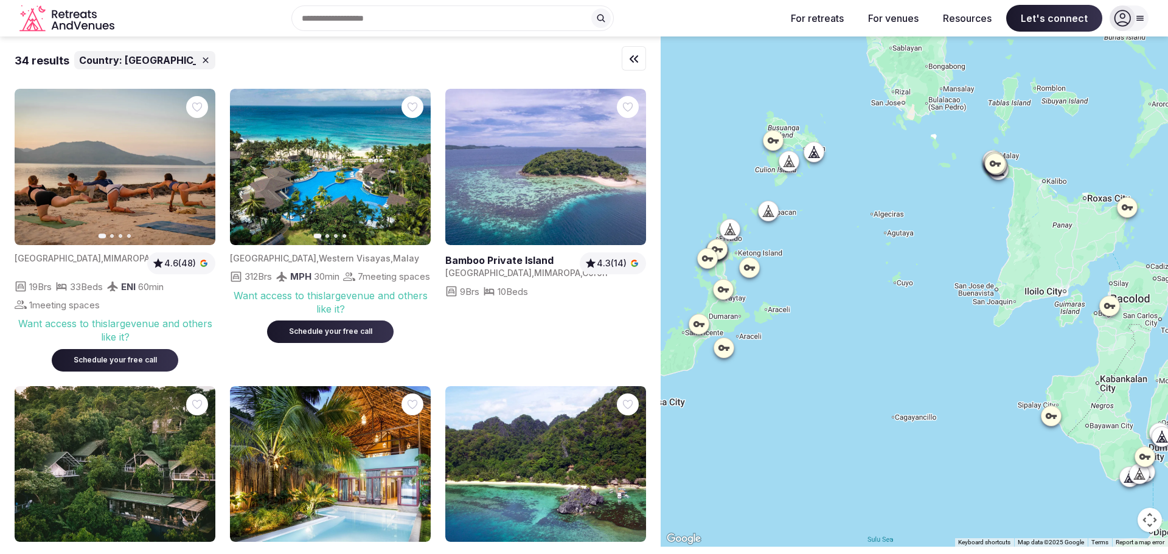
click at [791, 161] on icon at bounding box center [789, 160] width 12 height 12
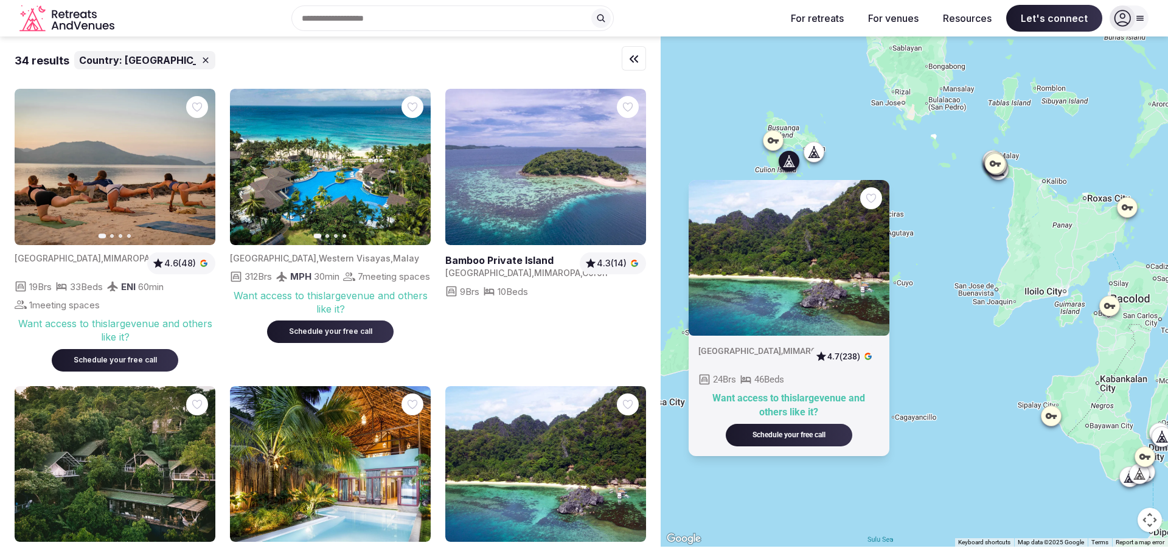
click at [816, 152] on icon at bounding box center [814, 151] width 4 height 1
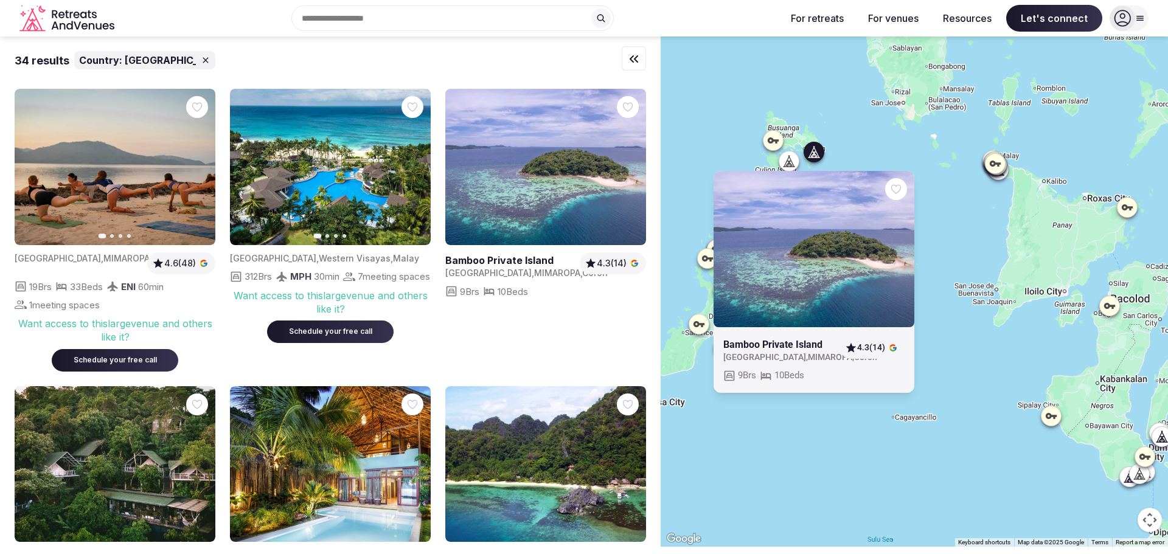
click at [968, 417] on div "Bamboo Private Island Philippines , MIMAROPA , Coron 4.3 (14) 9 Brs 10 Beds" at bounding box center [914, 291] width 507 height 510
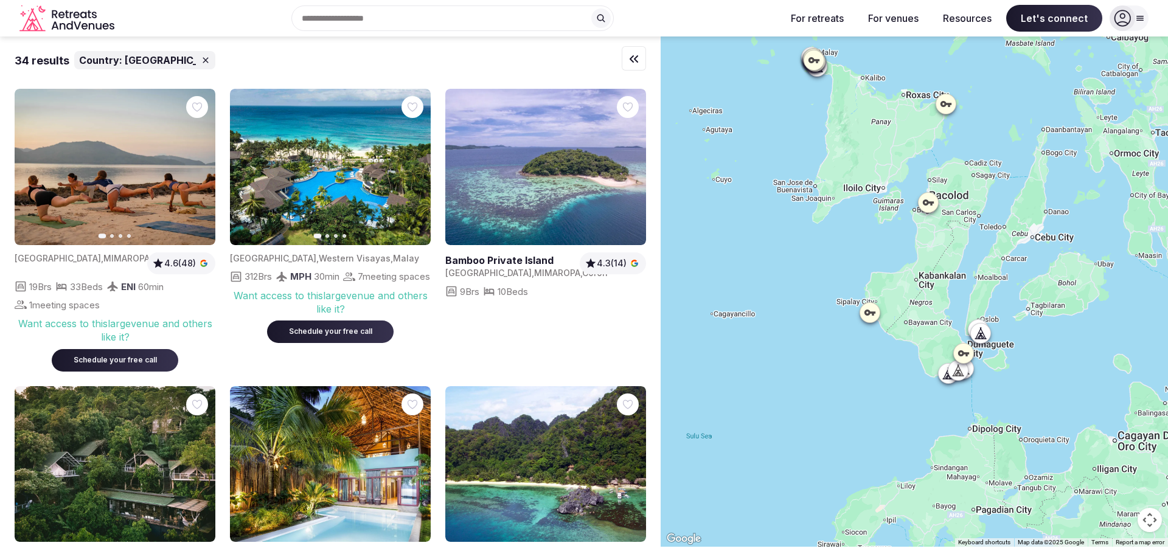
drag, startPoint x: 889, startPoint y: 401, endPoint x: 720, endPoint y: 307, distance: 193.6
click at [720, 307] on div at bounding box center [914, 291] width 507 height 510
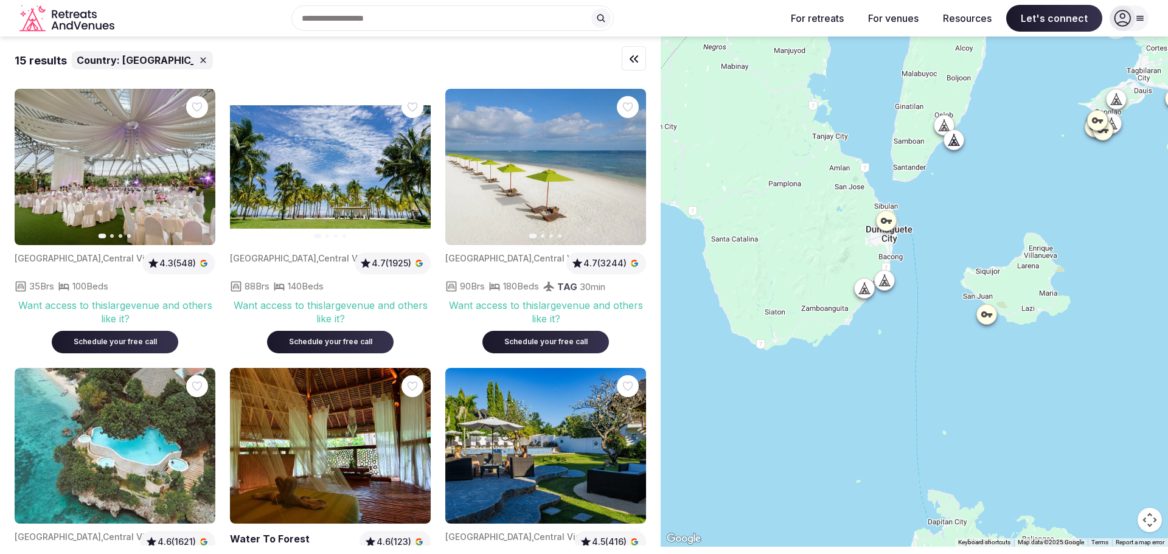
drag, startPoint x: 962, startPoint y: 384, endPoint x: 1140, endPoint y: 378, distance: 178.3
click at [1140, 378] on div at bounding box center [914, 291] width 507 height 510
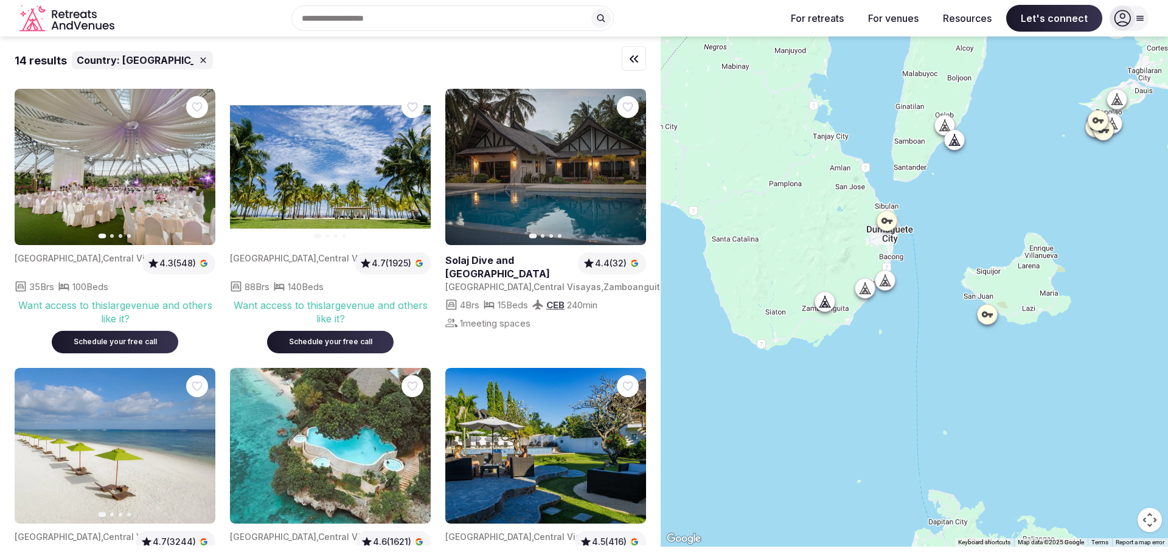
click at [864, 291] on icon at bounding box center [865, 288] width 12 height 12
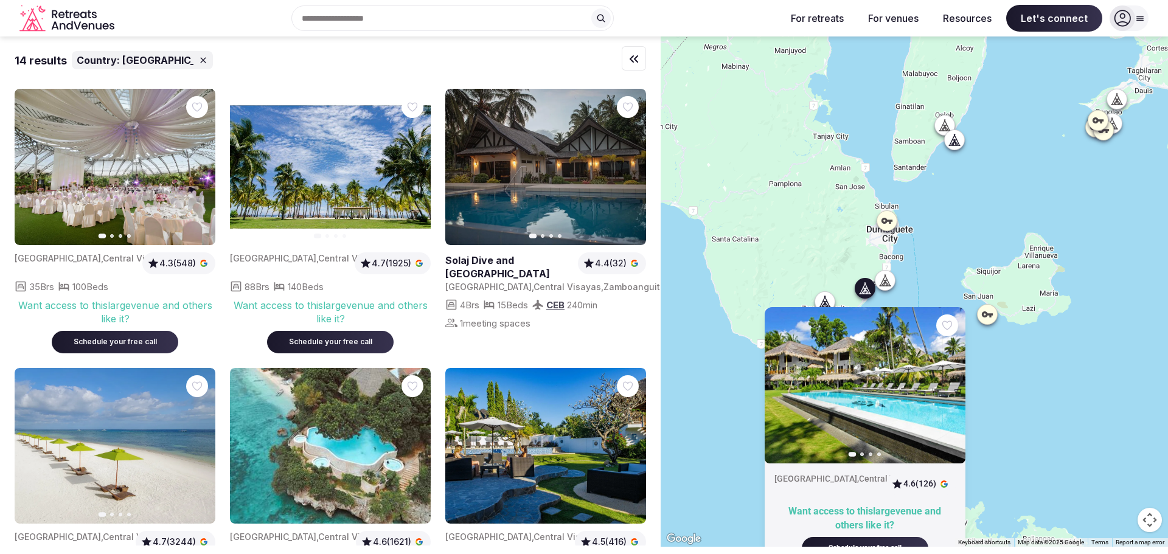
click at [827, 299] on icon at bounding box center [825, 301] width 12 height 12
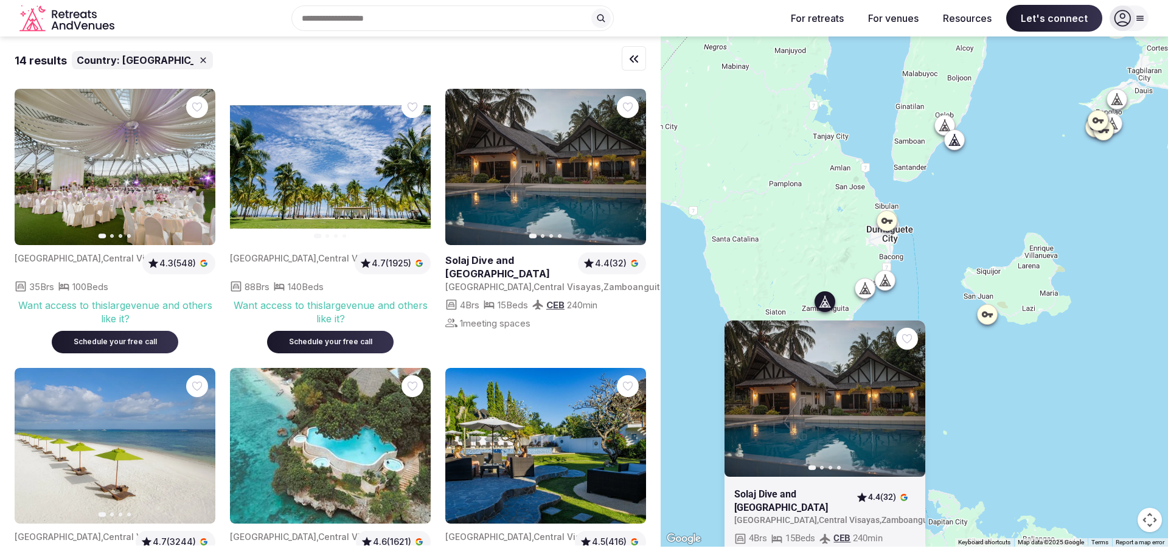
click at [887, 280] on icon at bounding box center [886, 280] width 4 height 1
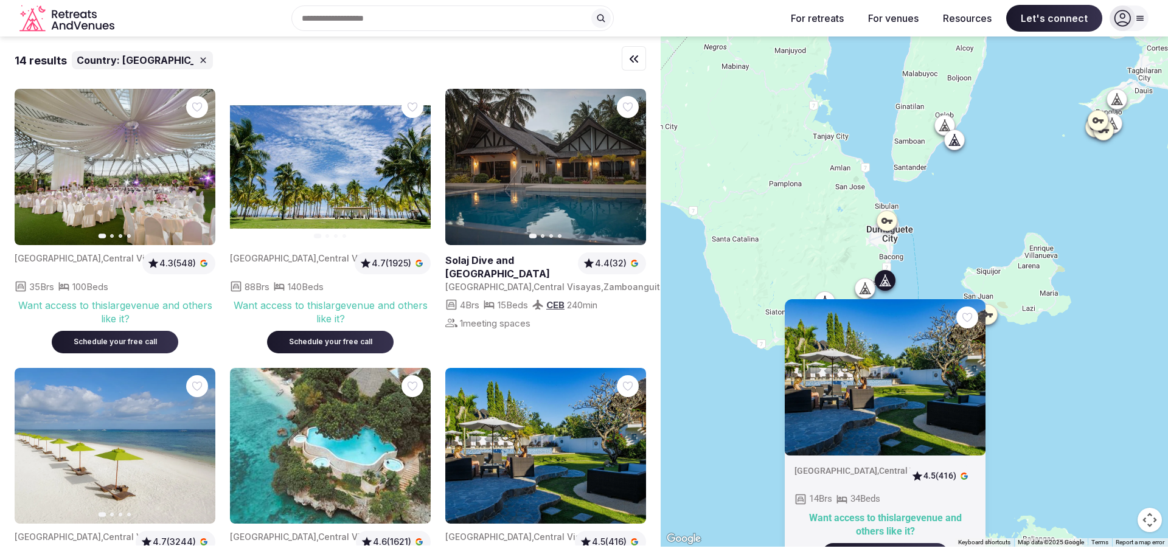
click at [993, 311] on icon at bounding box center [987, 314] width 12 height 12
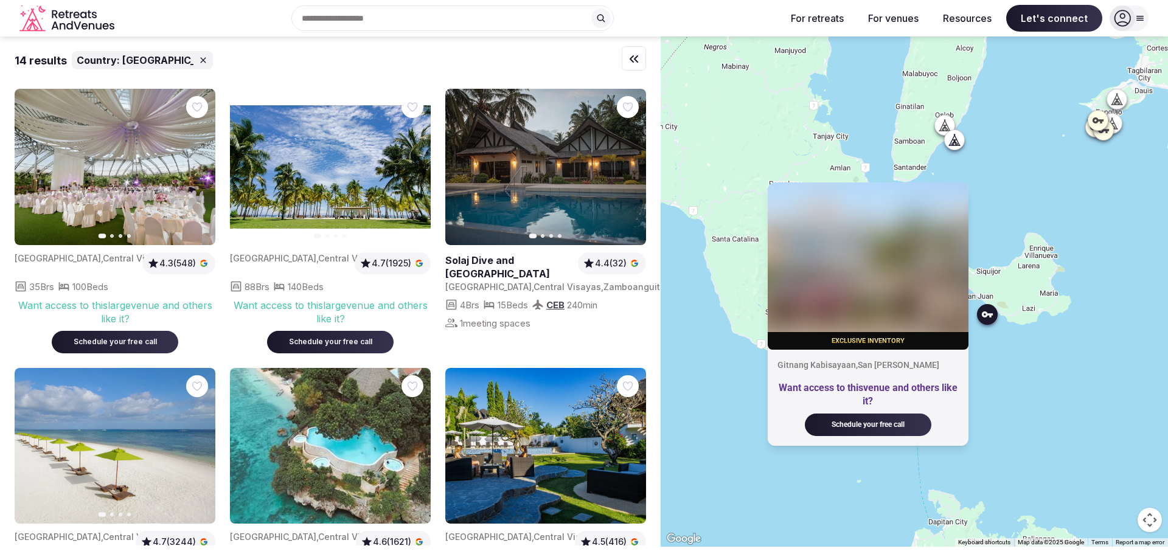
click at [710, 369] on div "Exclusive inventory Gitnang Kabisayaan , San Juan Want access to this venue and…" at bounding box center [914, 291] width 507 height 510
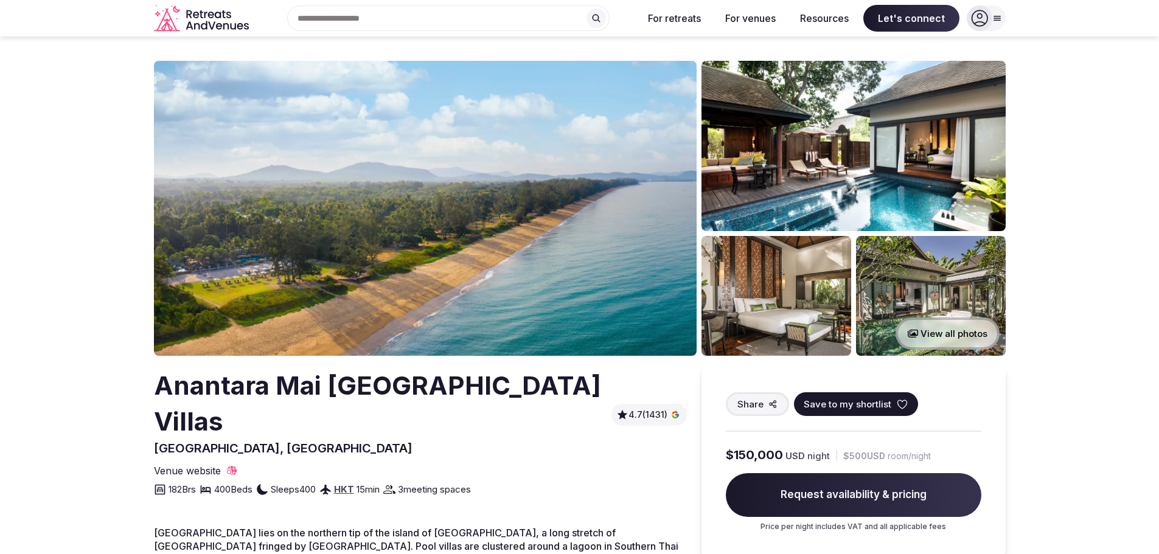
click at [472, 243] on img at bounding box center [425, 208] width 543 height 295
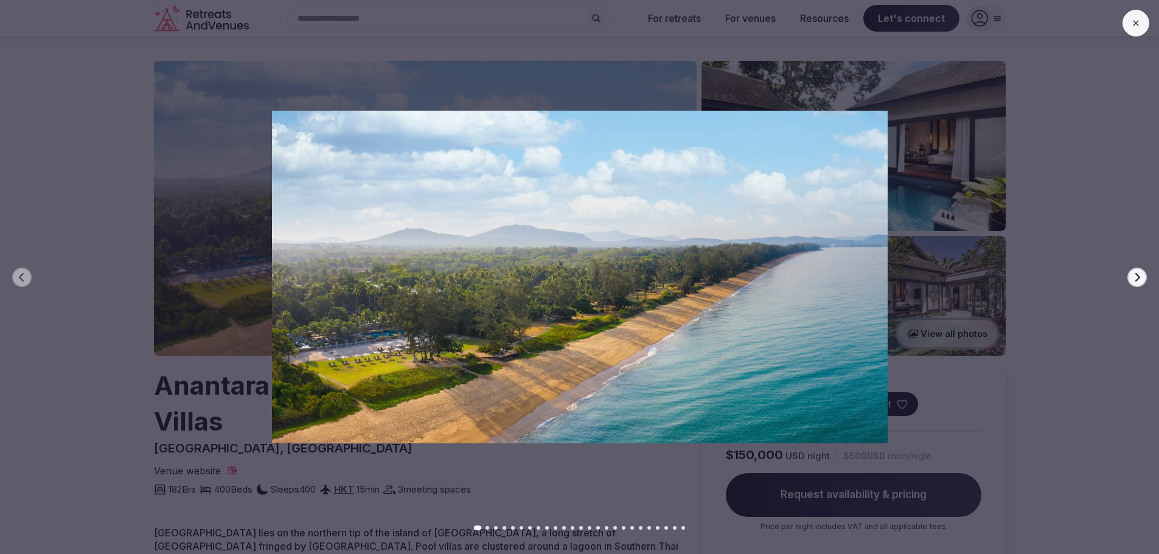
click at [1137, 21] on icon at bounding box center [1136, 23] width 10 height 10
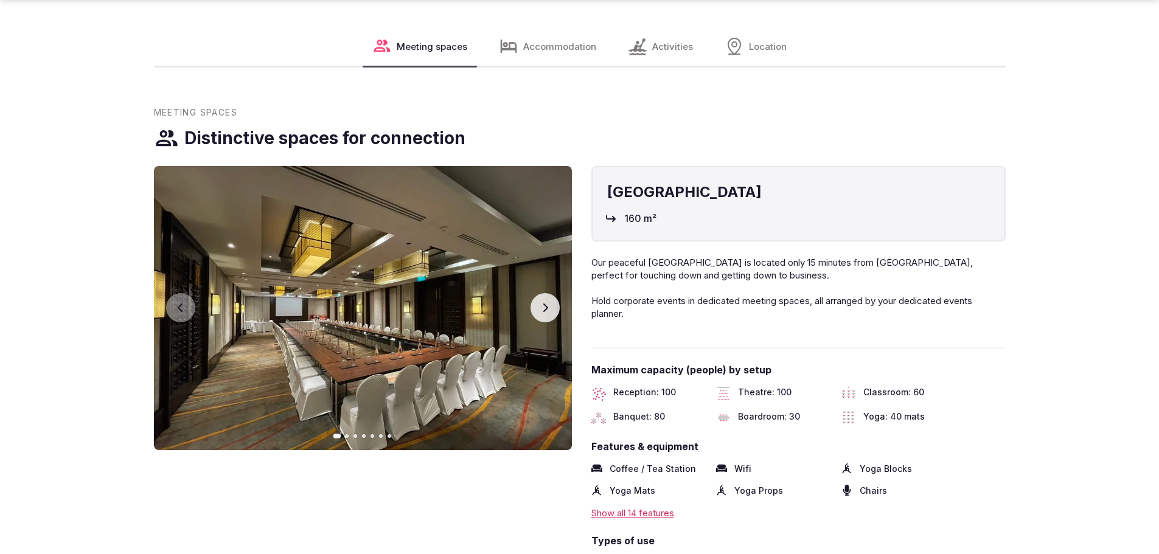
scroll to position [1338, 0]
